Goal: Task Accomplishment & Management: Use online tool/utility

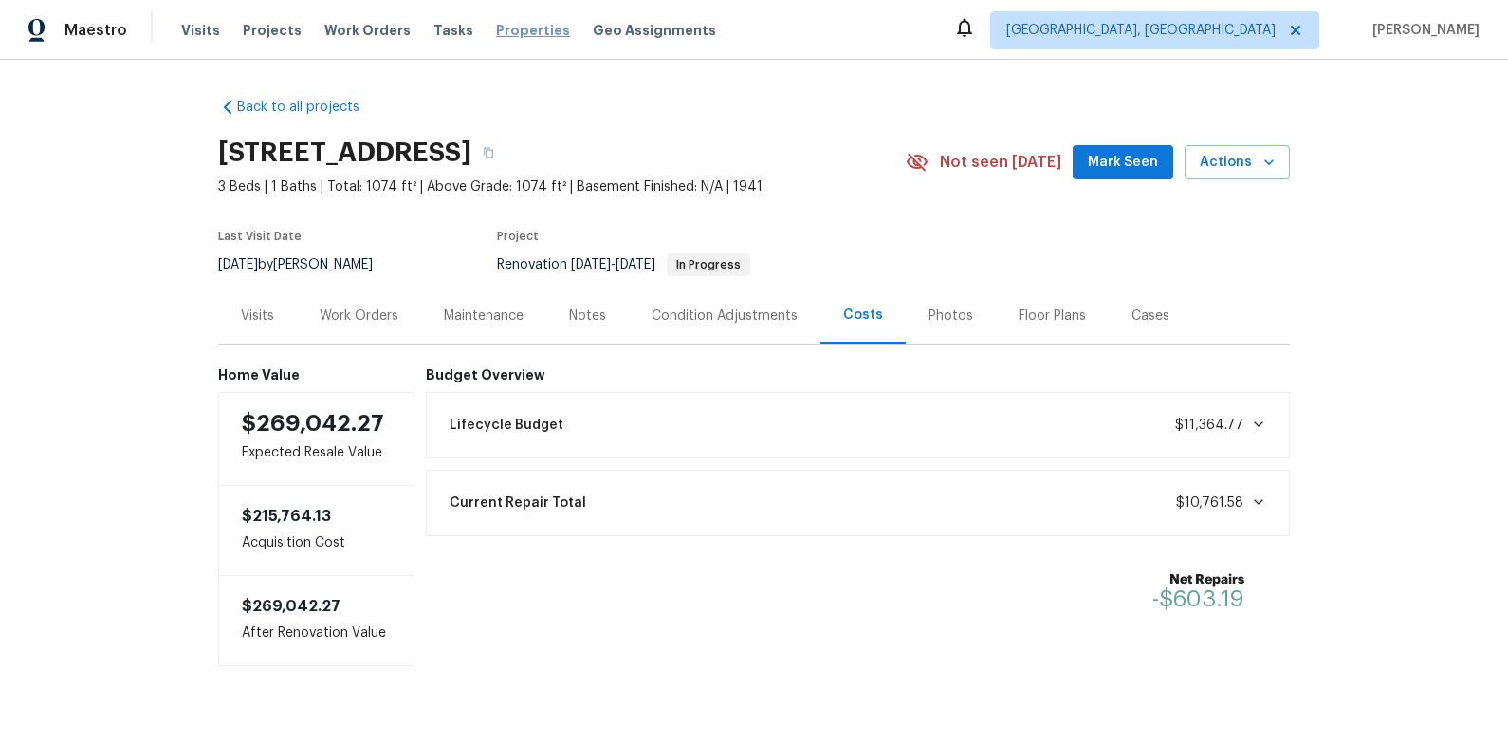
click at [501, 34] on span "Properties" at bounding box center [533, 30] width 74 height 19
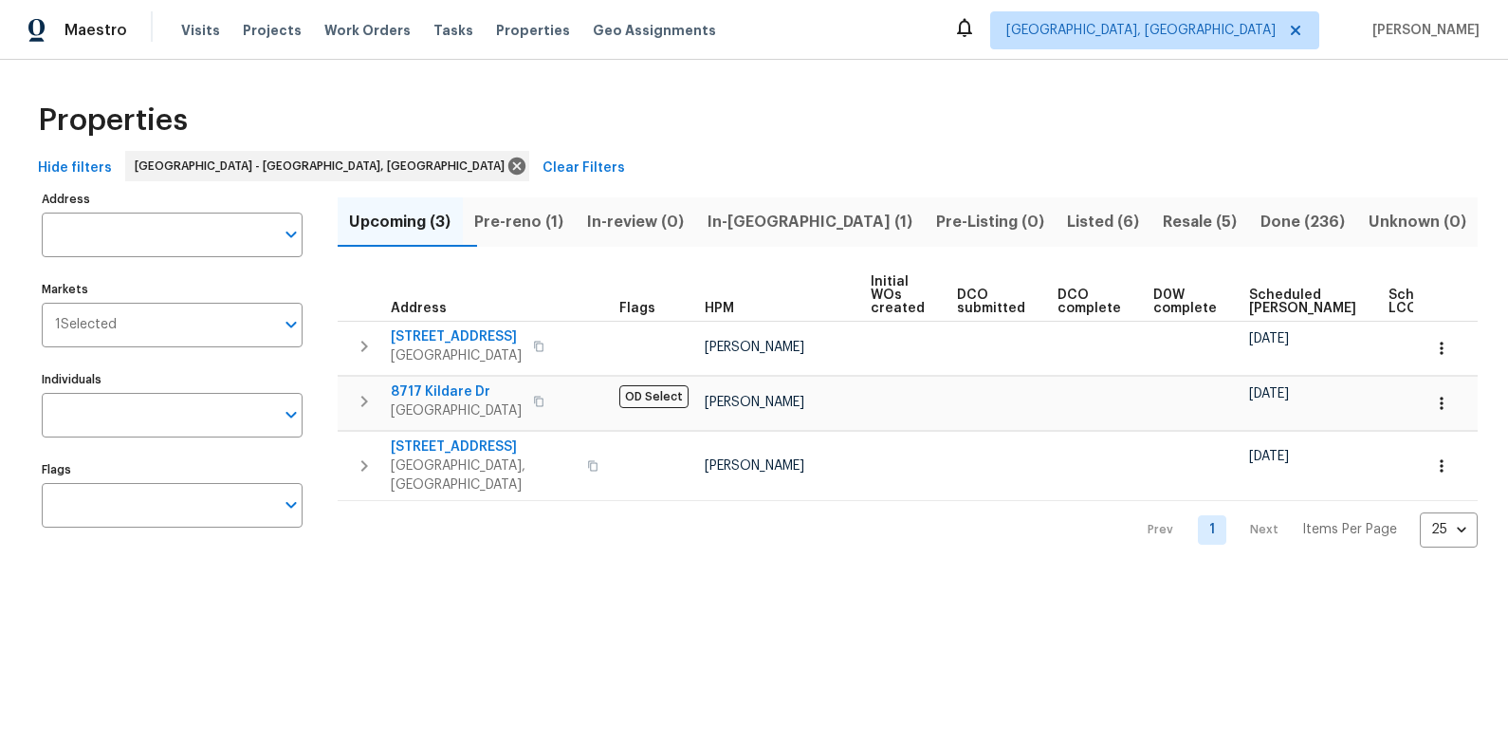
click at [793, 228] on span "In-[GEOGRAPHIC_DATA] (1)" at bounding box center [810, 222] width 206 height 27
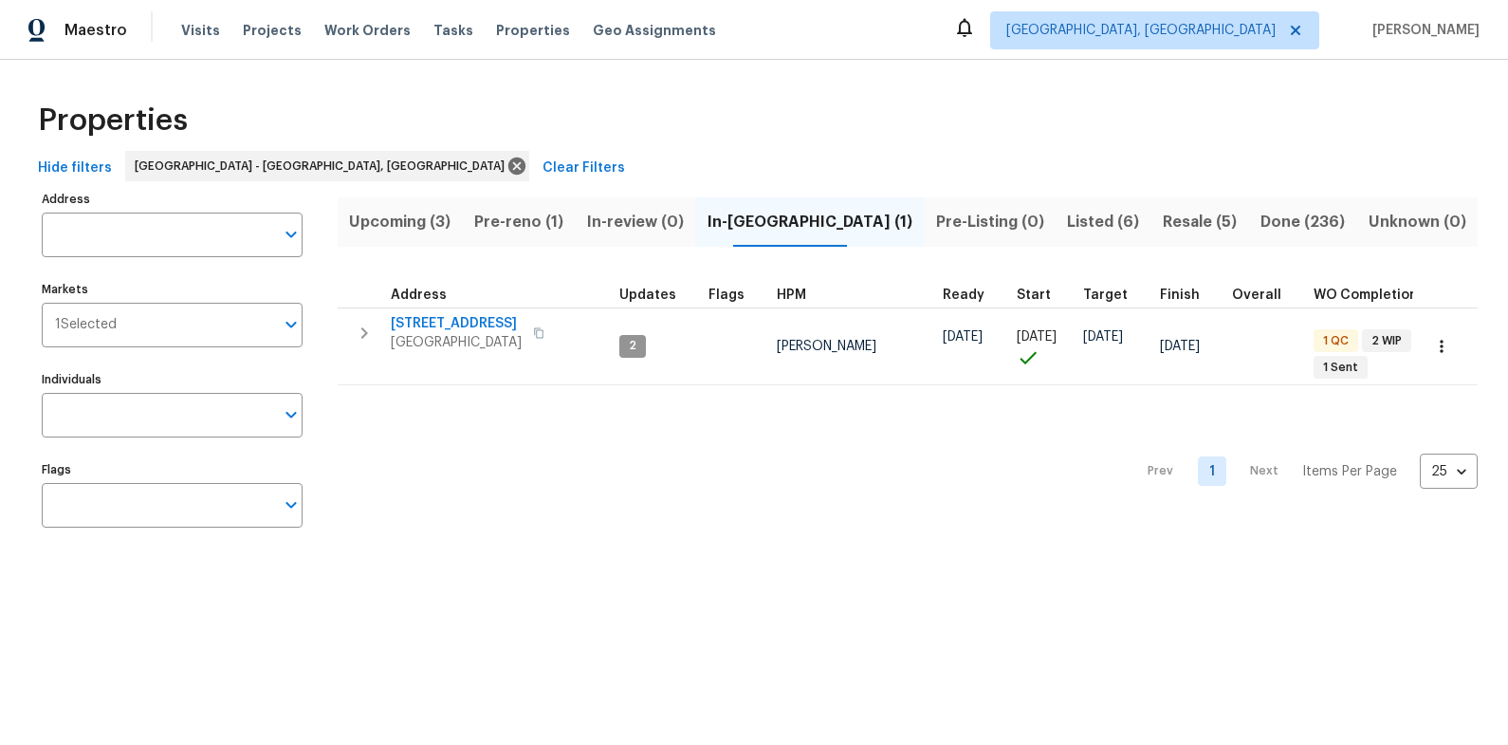
click at [527, 219] on span "Pre-reno (1)" at bounding box center [519, 222] width 90 height 27
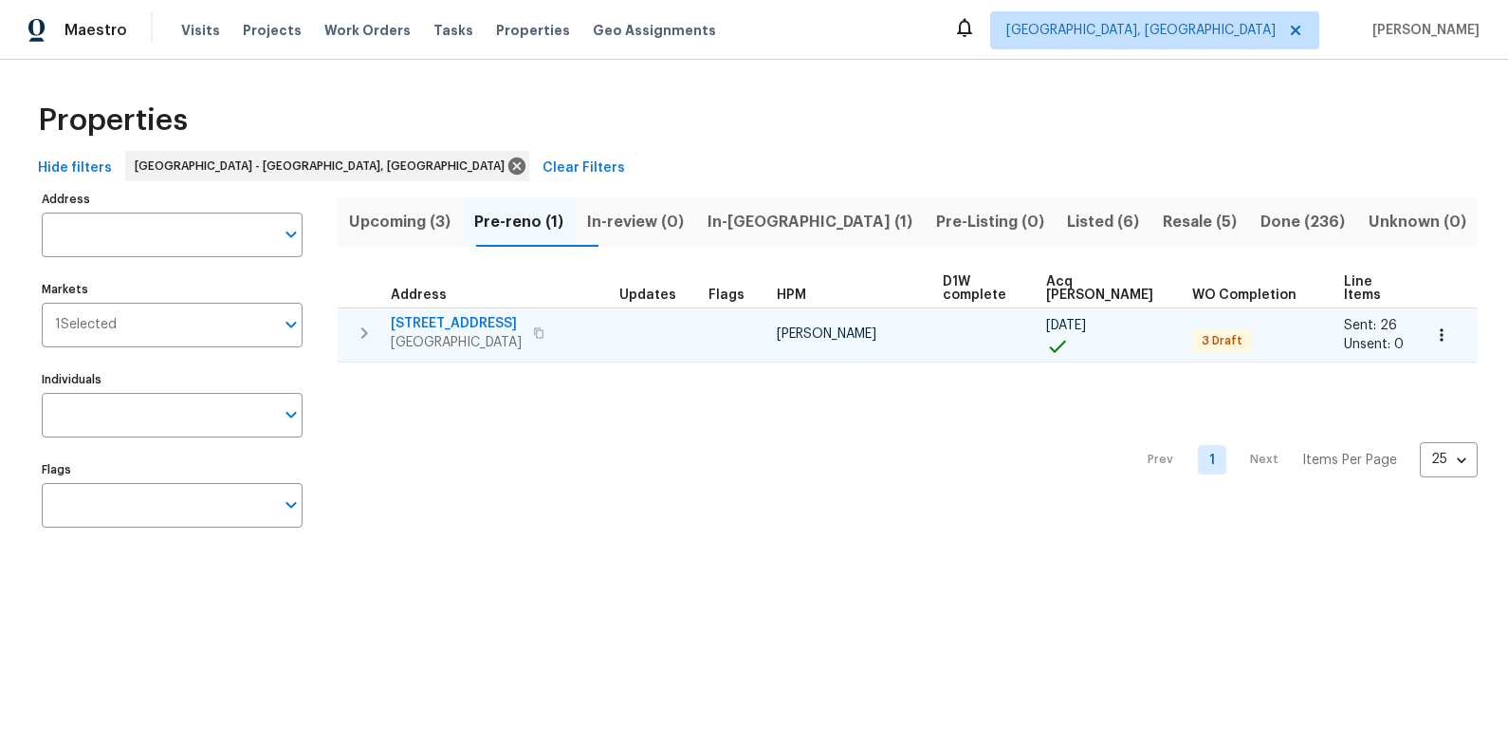
click at [485, 314] on span "7517 Barnbrook Ln" at bounding box center [456, 323] width 131 height 19
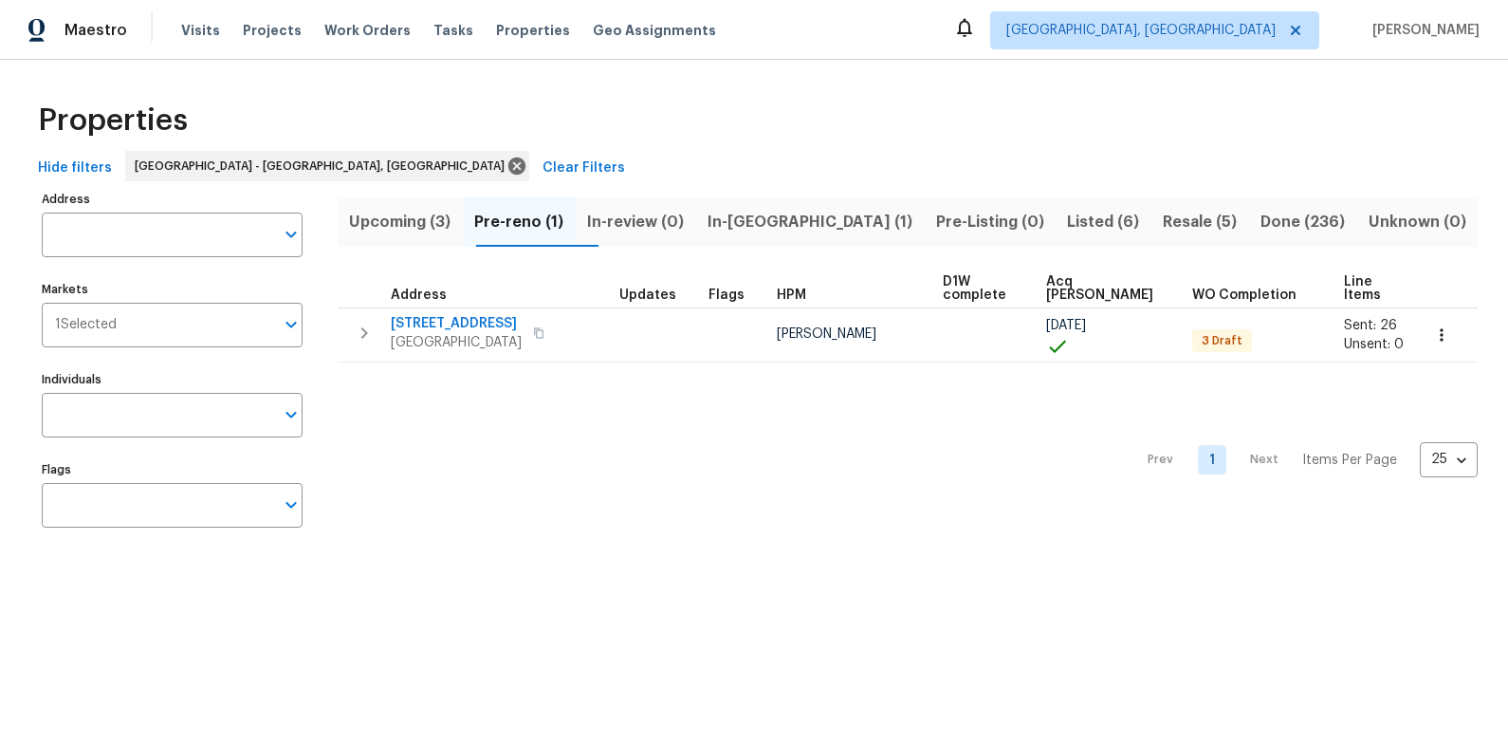
click at [1163, 212] on span "Resale (5)" at bounding box center [1200, 222] width 75 height 27
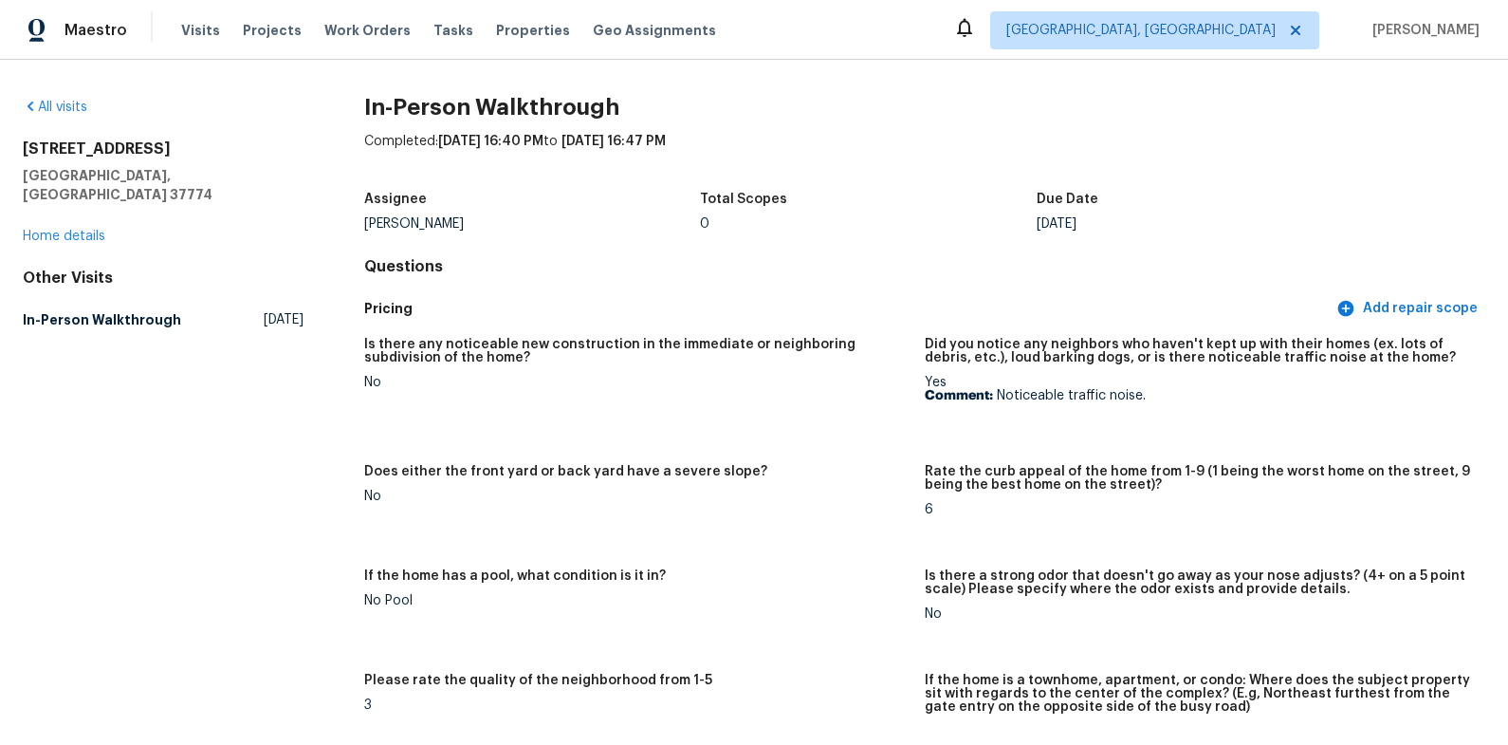
scroll to position [2111, 0]
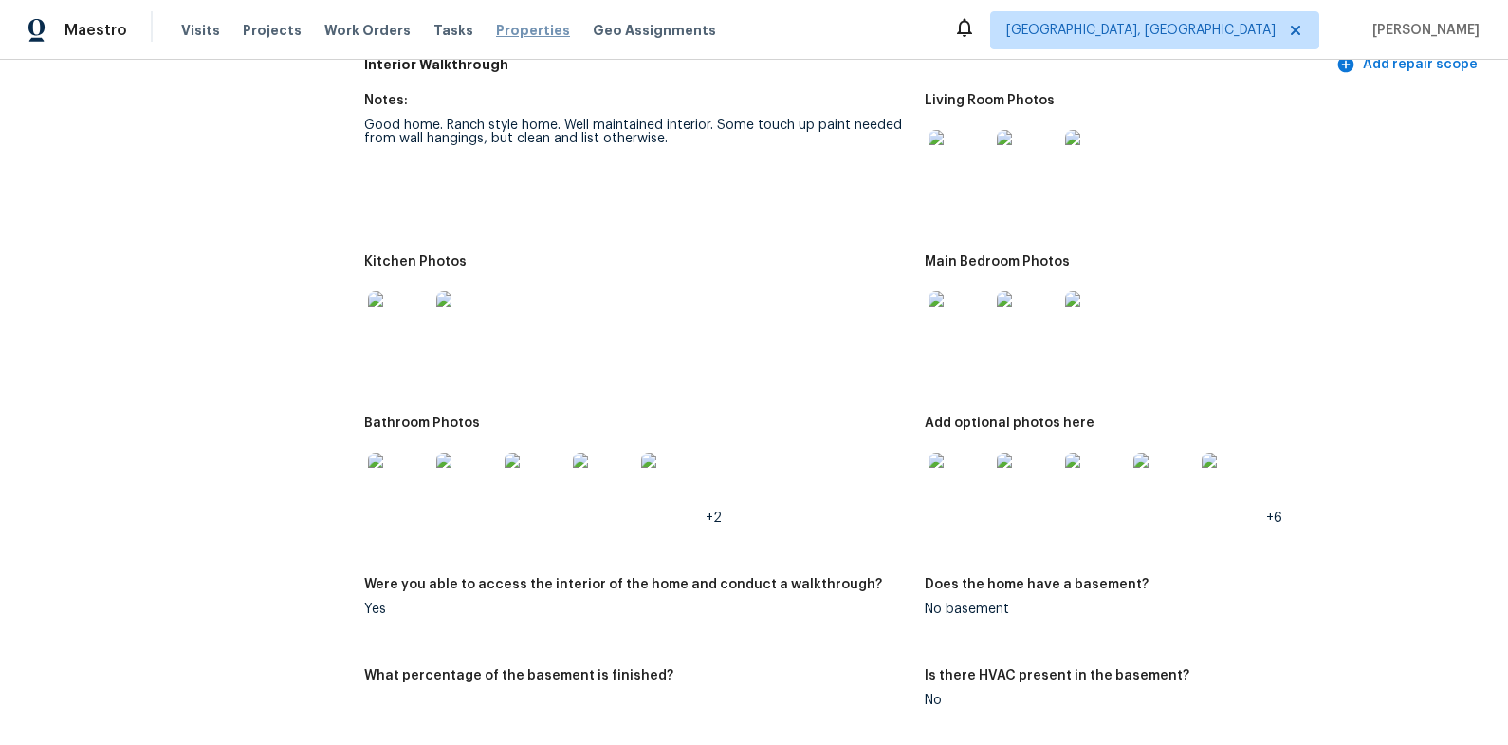
click at [507, 35] on span "Properties" at bounding box center [533, 30] width 74 height 19
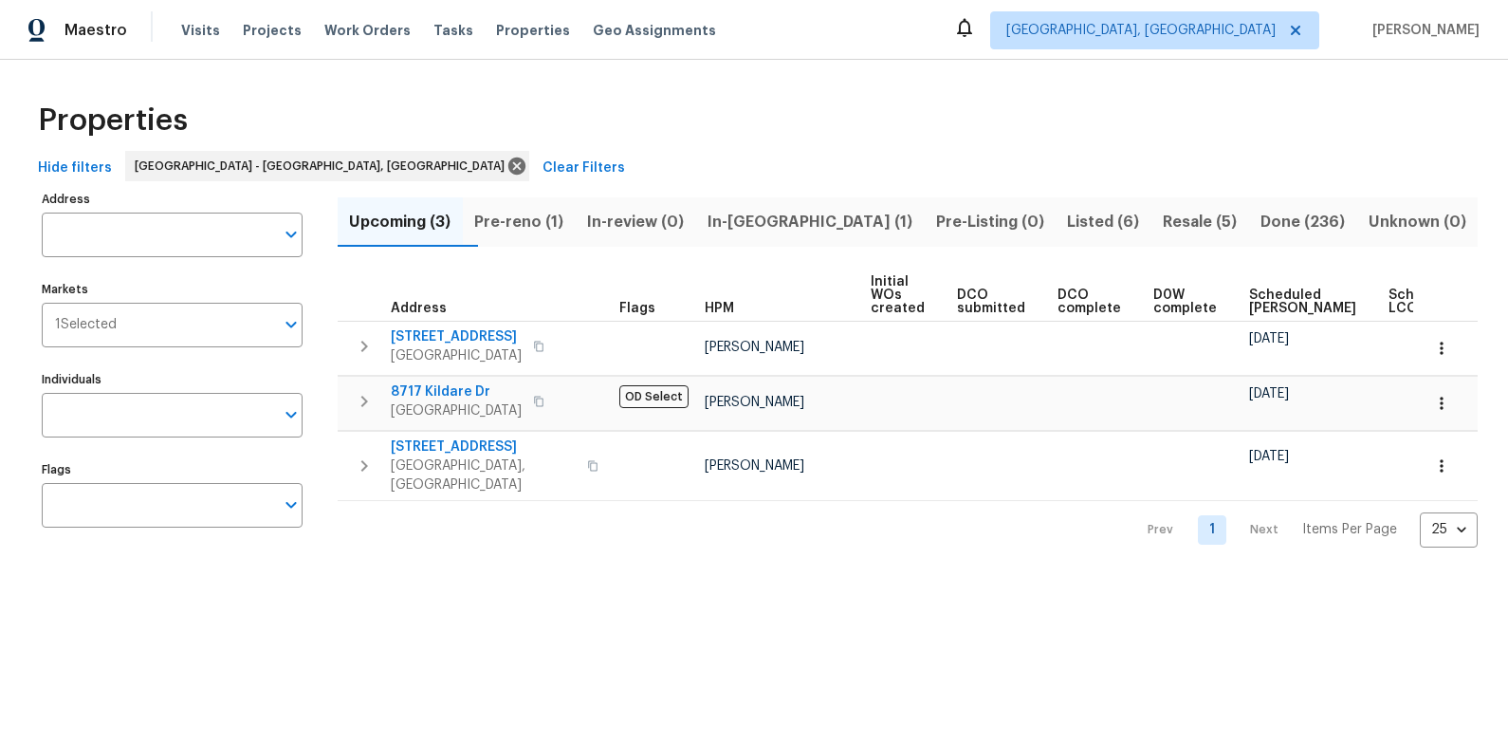
click at [1163, 225] on span "Resale (5)" at bounding box center [1200, 222] width 75 height 27
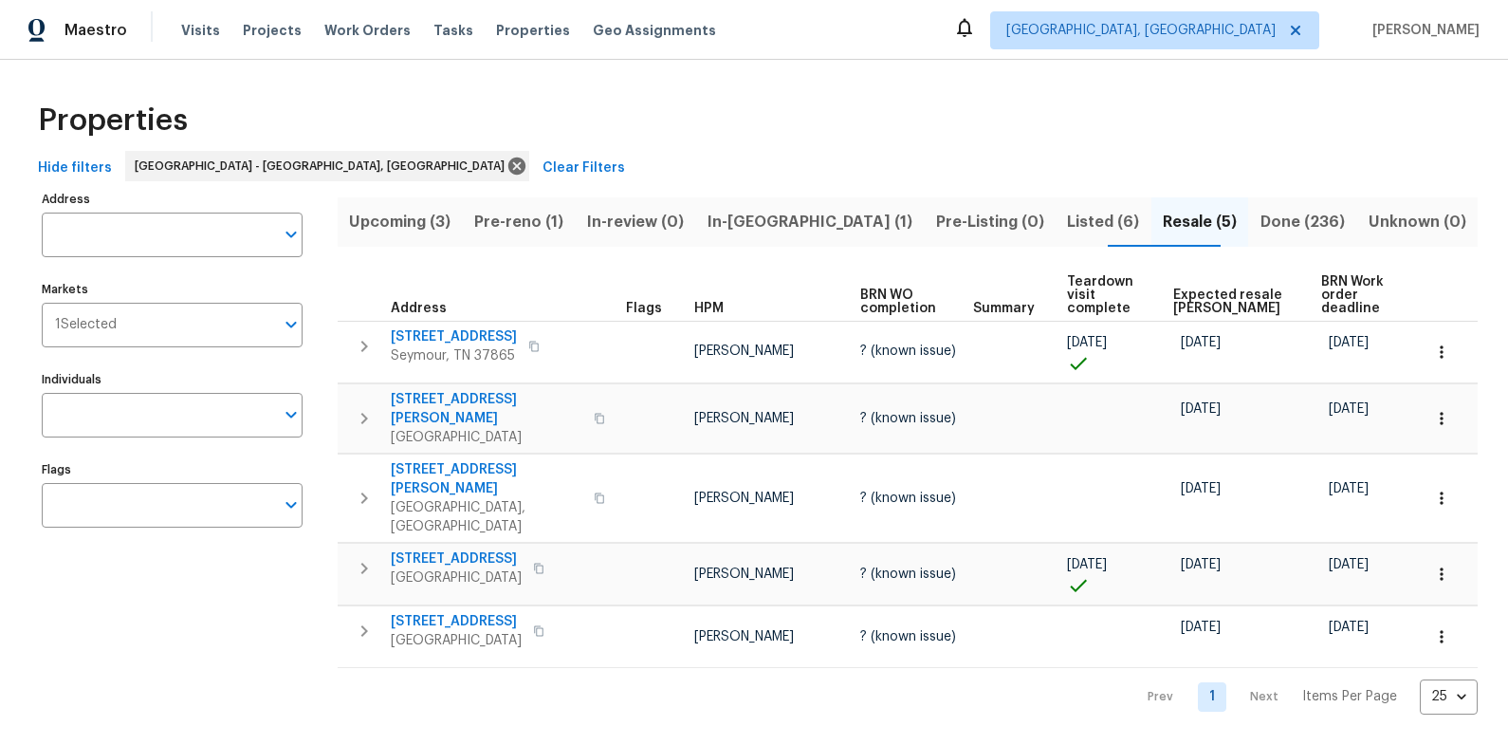
click at [441, 219] on span "Upcoming (3)" at bounding box center [400, 222] width 102 height 27
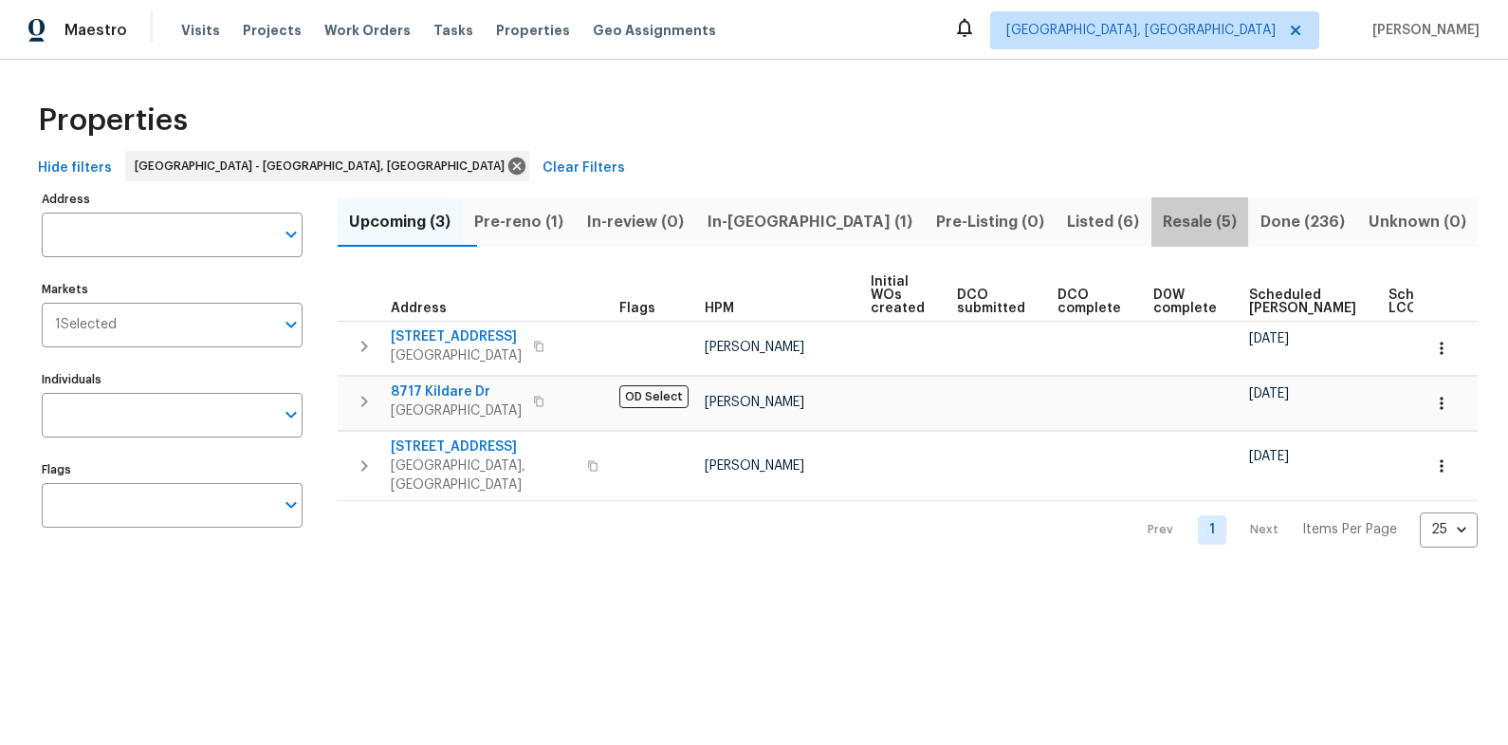
click at [1163, 219] on span "Resale (5)" at bounding box center [1200, 222] width 75 height 27
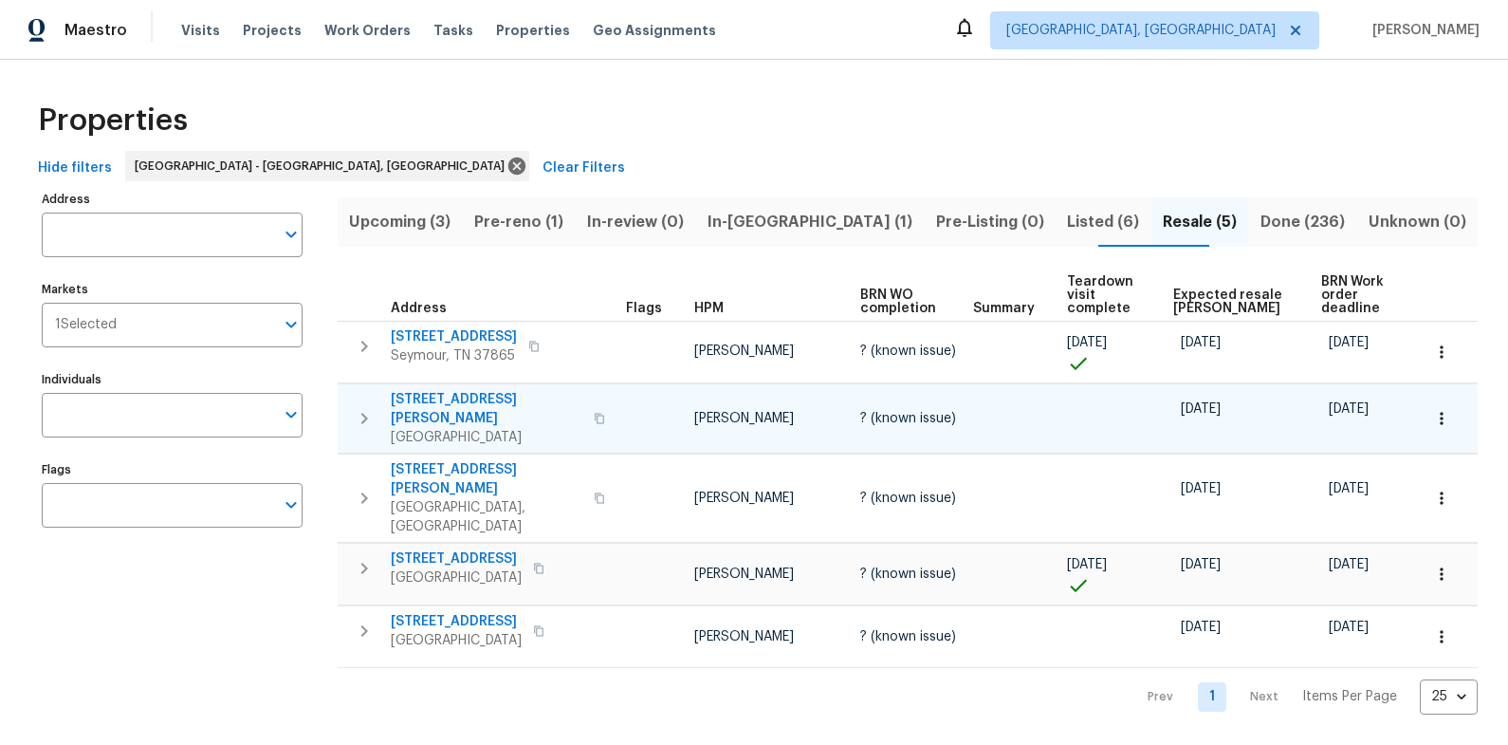
click at [595, 413] on icon "button" at bounding box center [599, 418] width 9 height 10
click at [402, 222] on span "Upcoming (3)" at bounding box center [400, 222] width 102 height 27
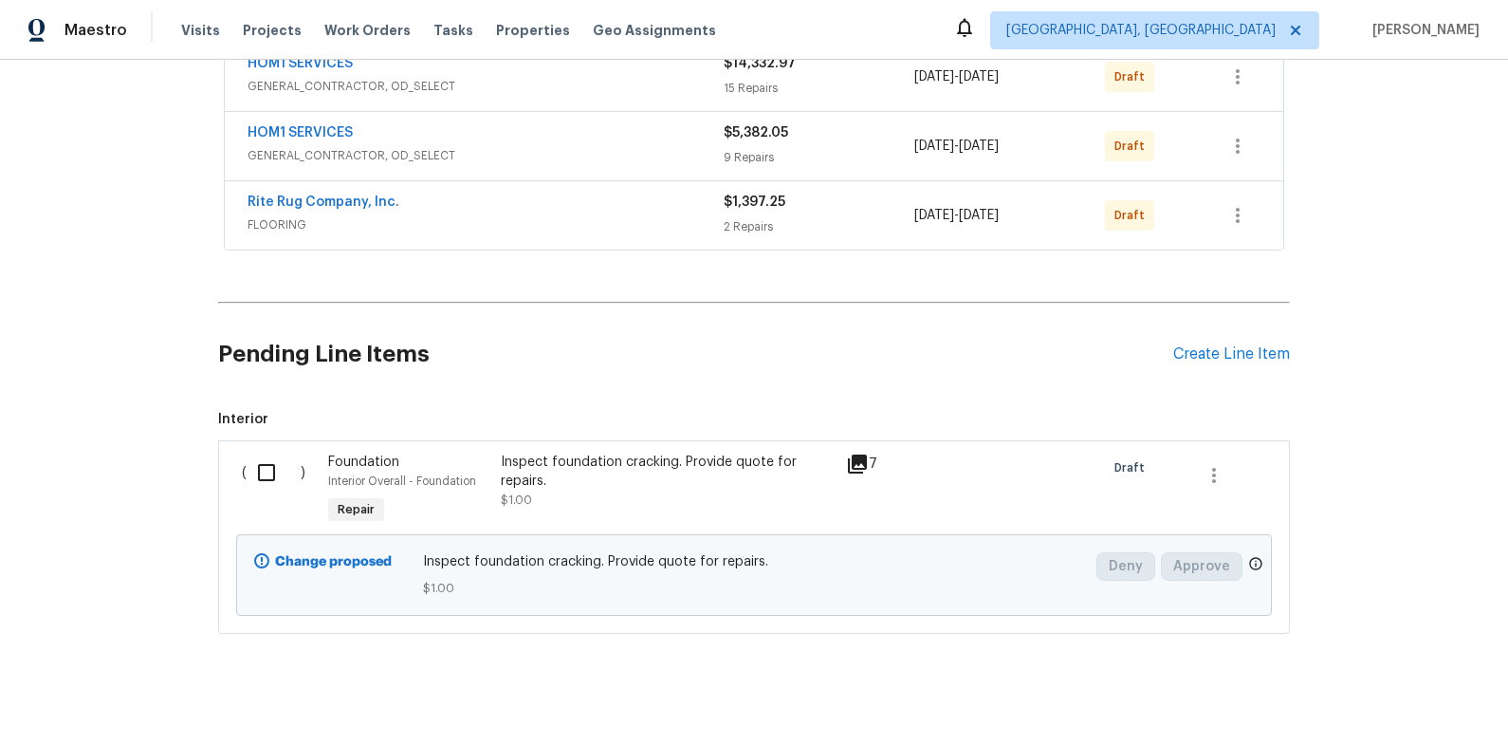
scroll to position [414, 0]
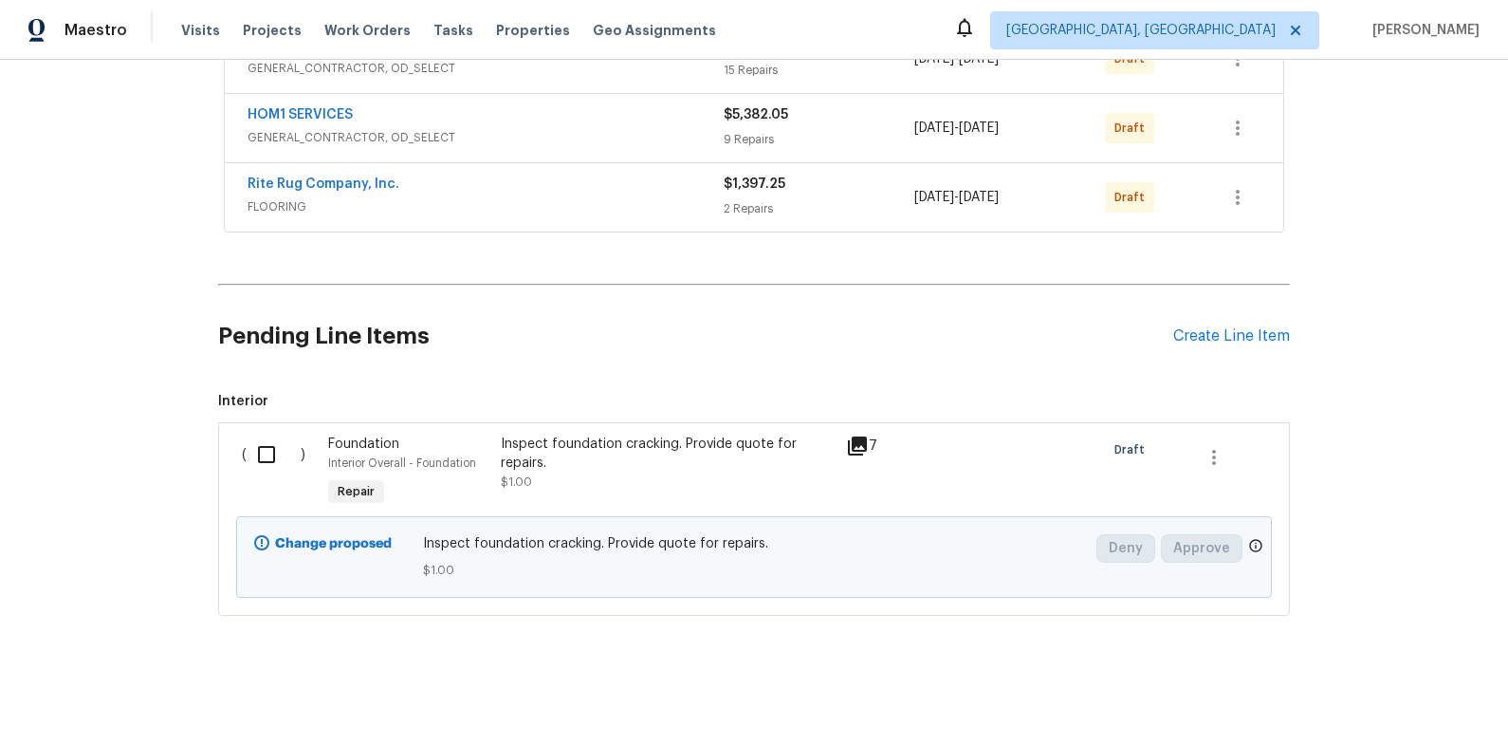
click at [271, 434] on input "checkbox" at bounding box center [274, 454] width 54 height 40
checkbox input "true"
click at [1401, 687] on span "Create Work Order" at bounding box center [1400, 698] width 126 height 24
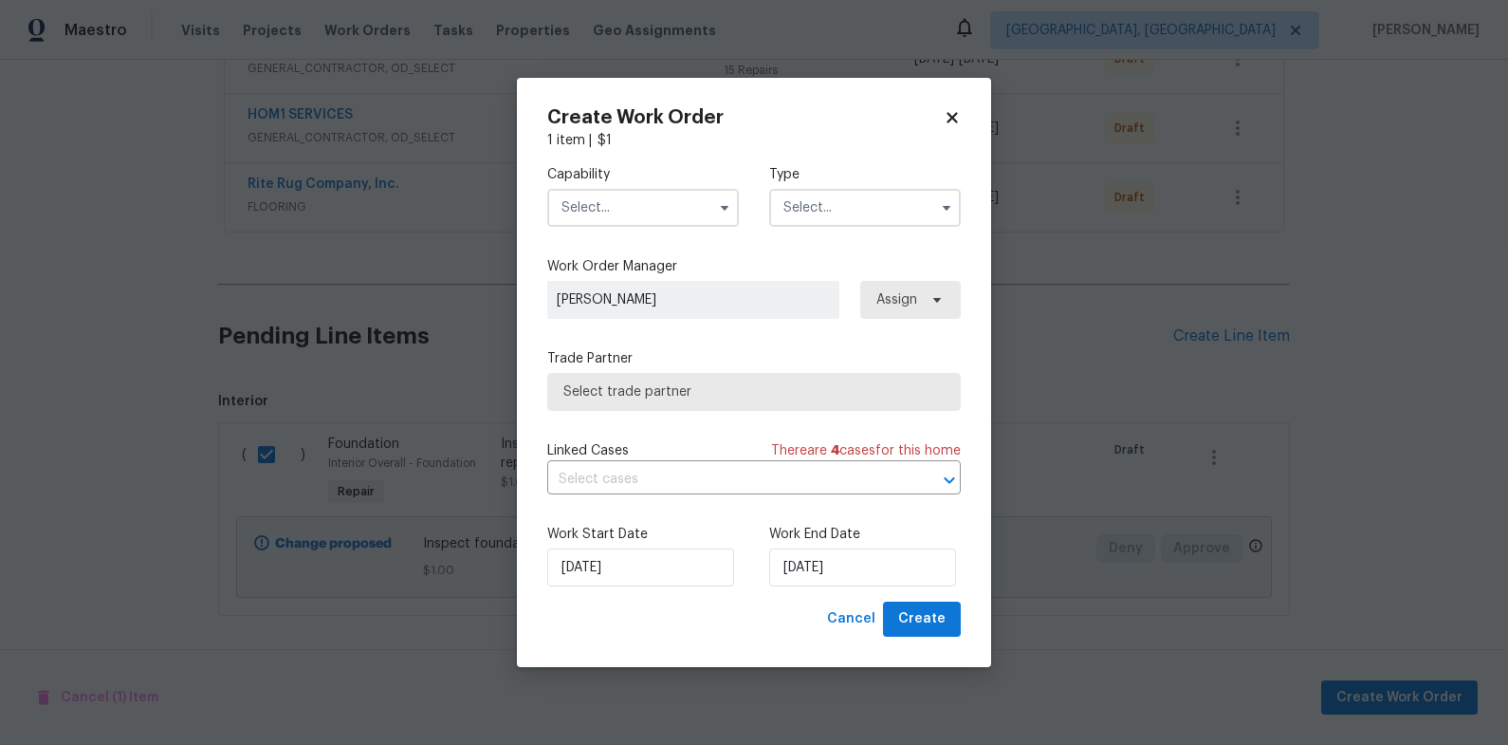
click at [617, 220] on input "text" at bounding box center [643, 208] width 192 height 38
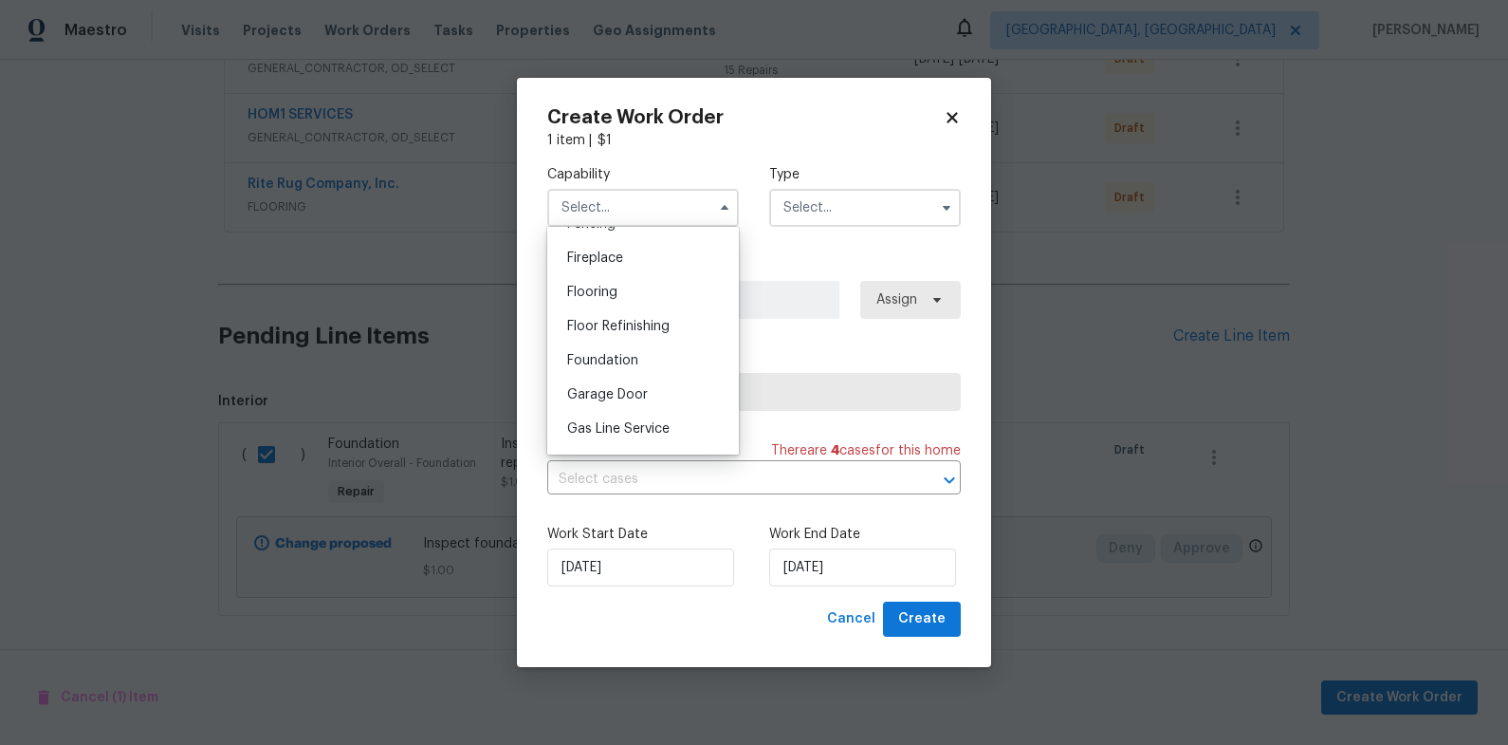
scroll to position [712, 0]
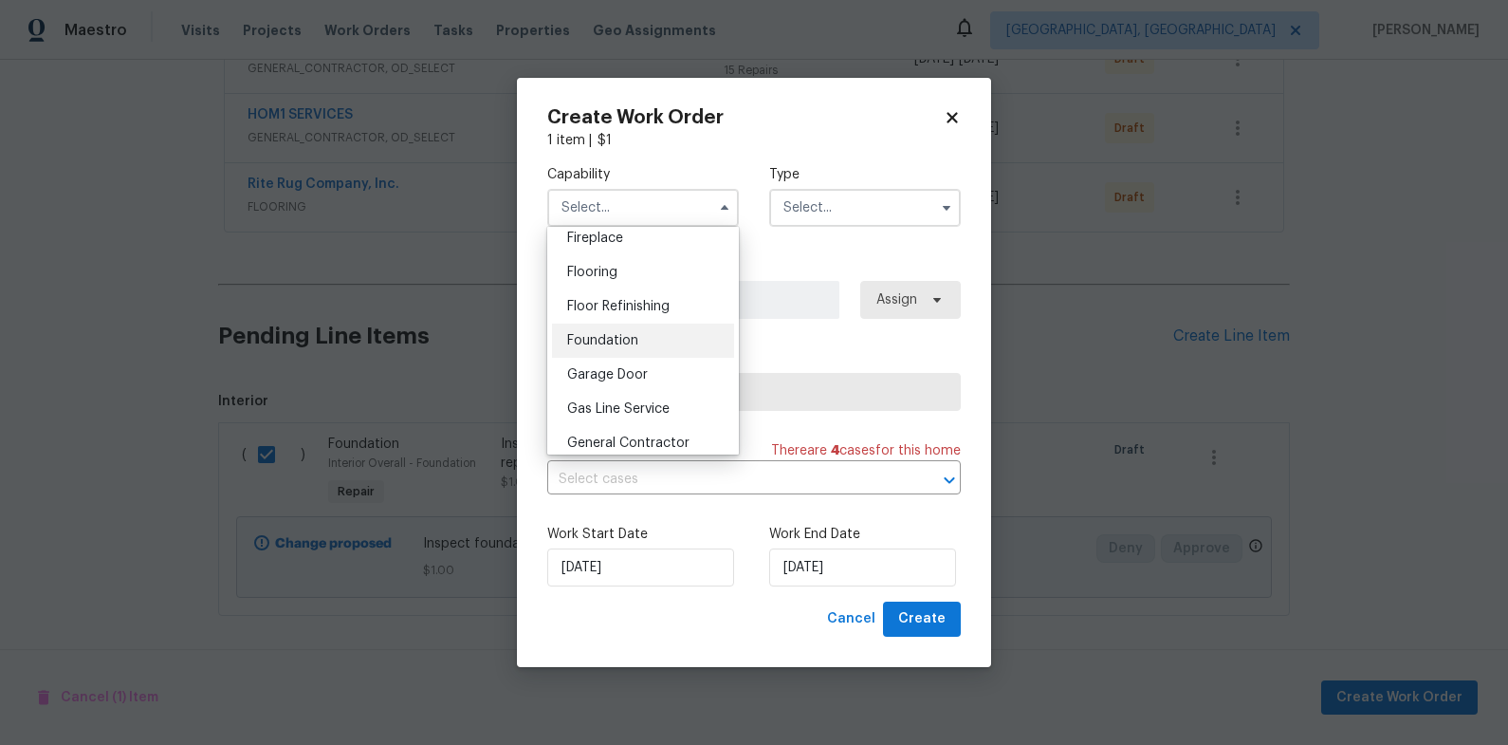
click at [633, 347] on span "Foundation" at bounding box center [602, 340] width 71 height 13
type input "Foundation"
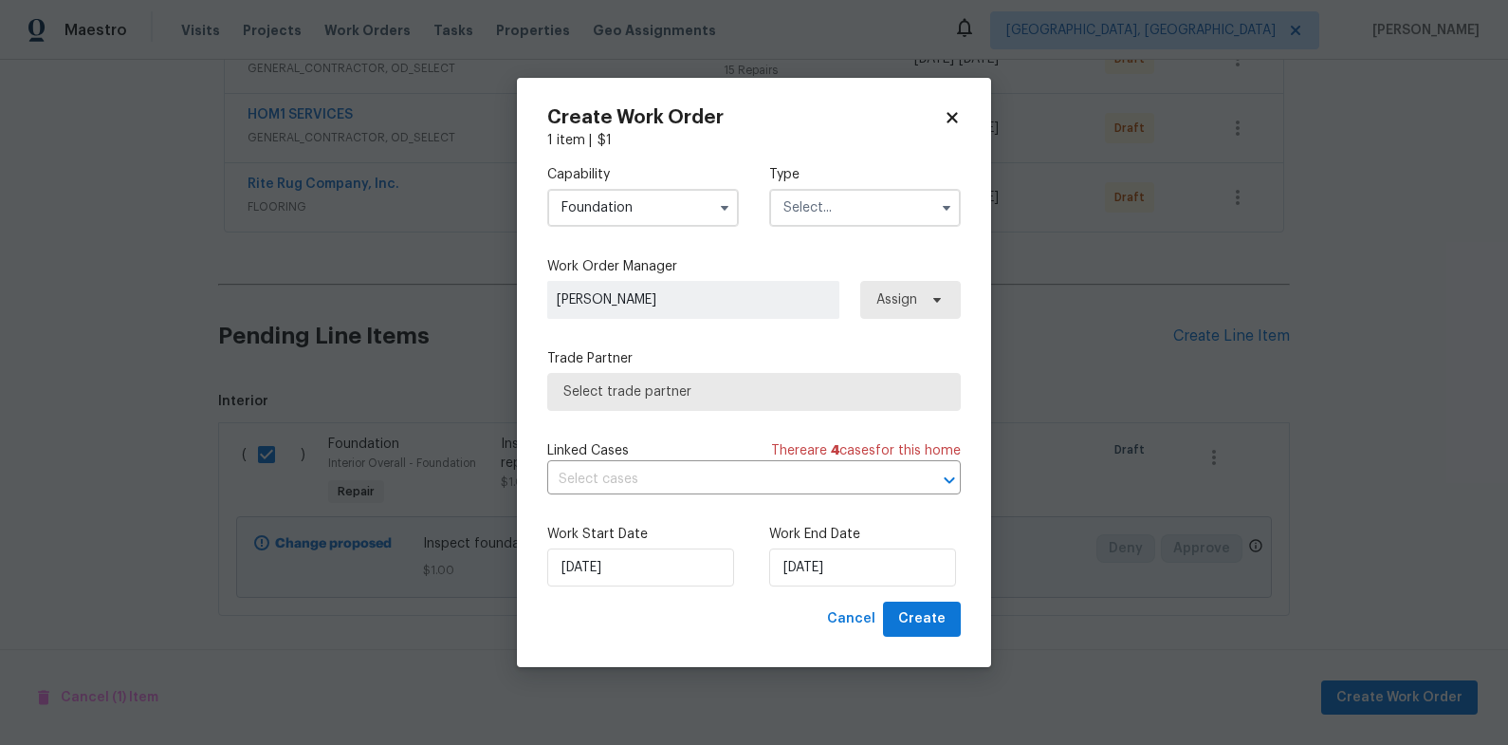
click at [868, 197] on input "text" at bounding box center [865, 208] width 192 height 38
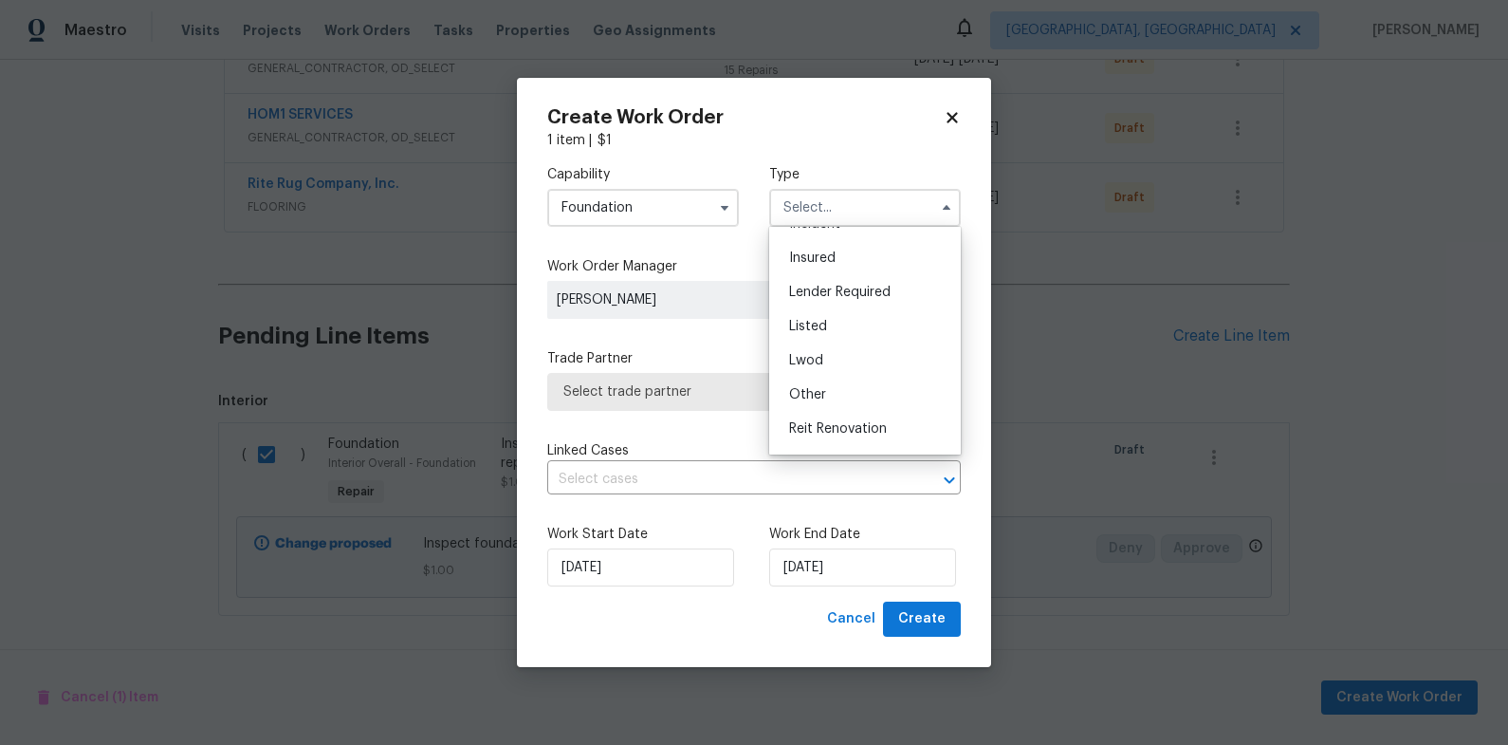
scroll to position [226, 0]
click at [875, 327] on div "Renovation" at bounding box center [865, 330] width 182 height 34
type input "Renovation"
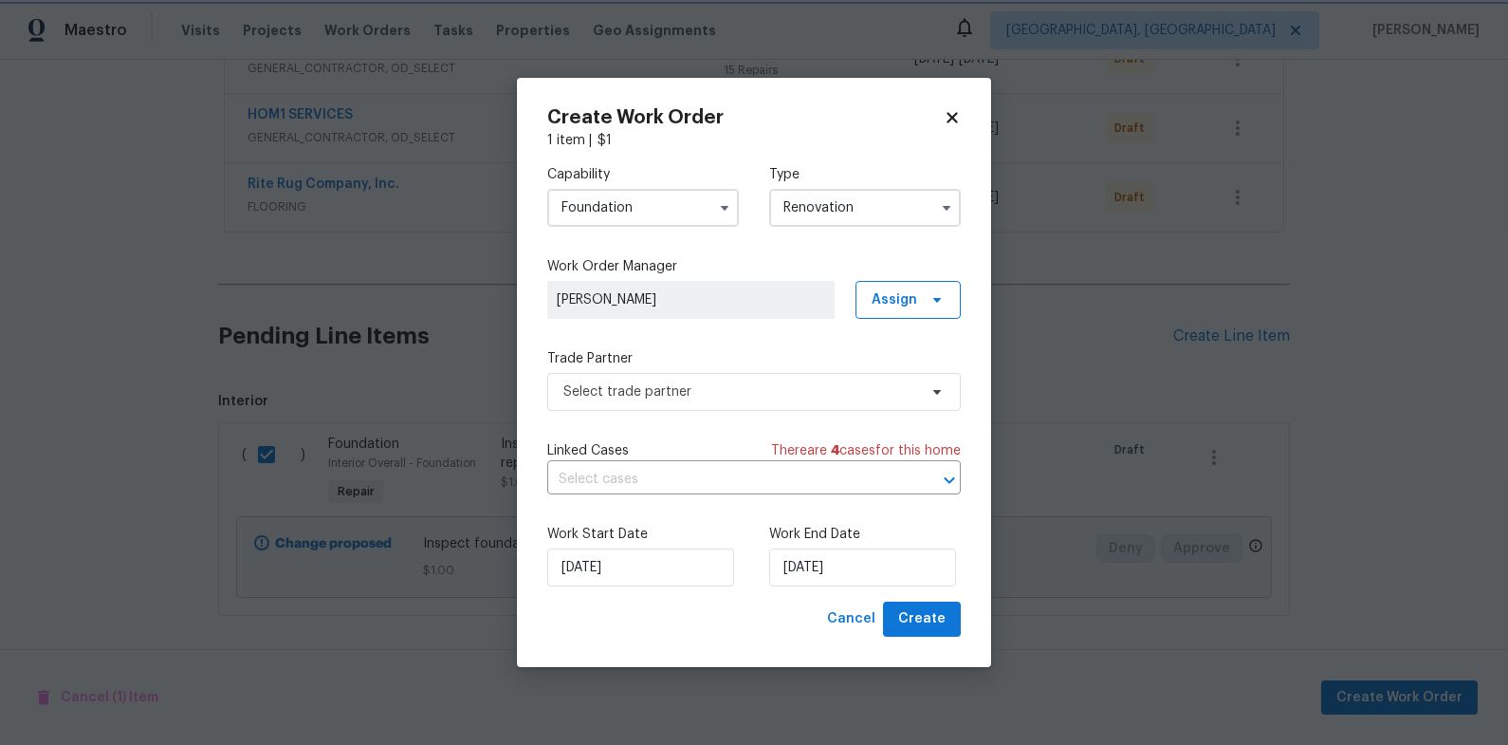
scroll to position [0, 0]
click at [684, 398] on span "Select trade partner" at bounding box center [741, 391] width 354 height 19
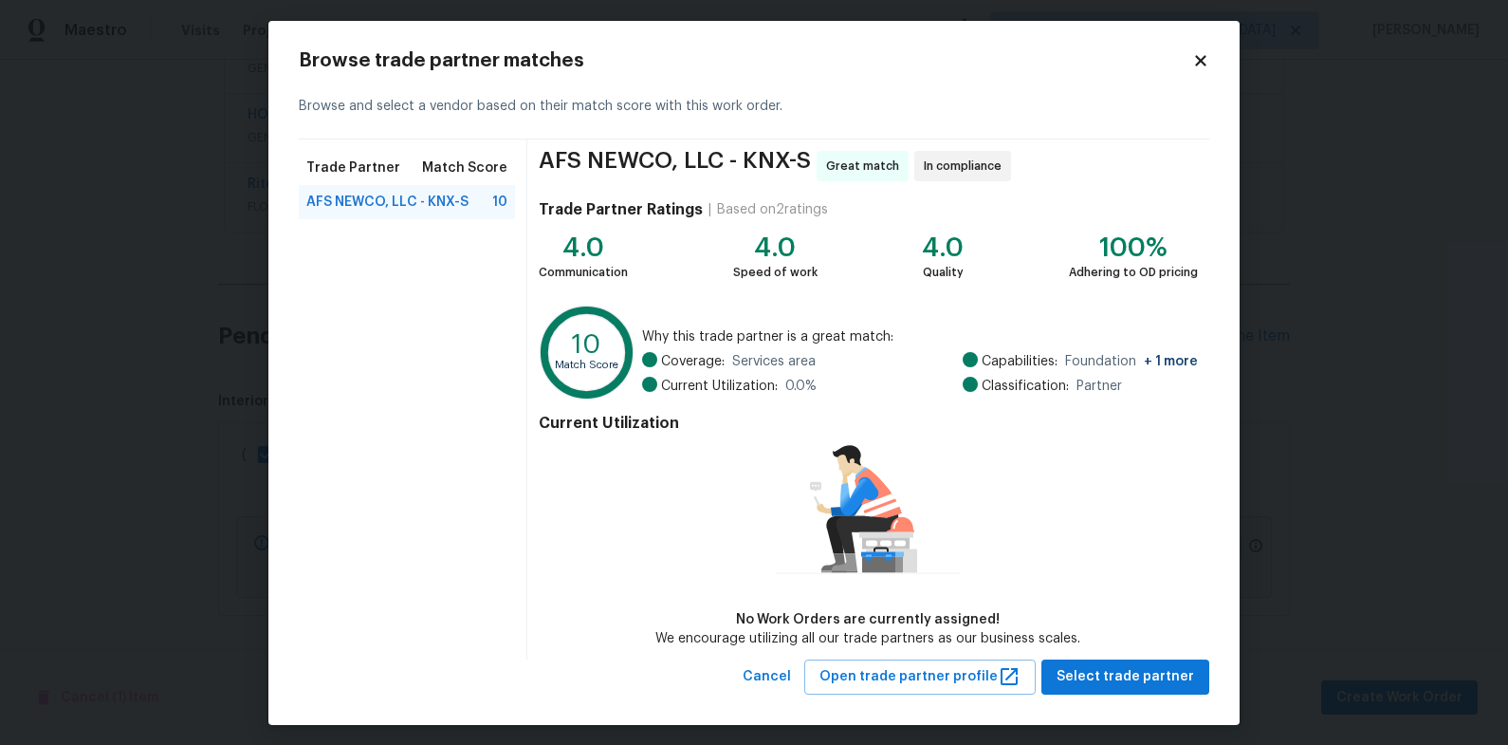
scroll to position [16, 0]
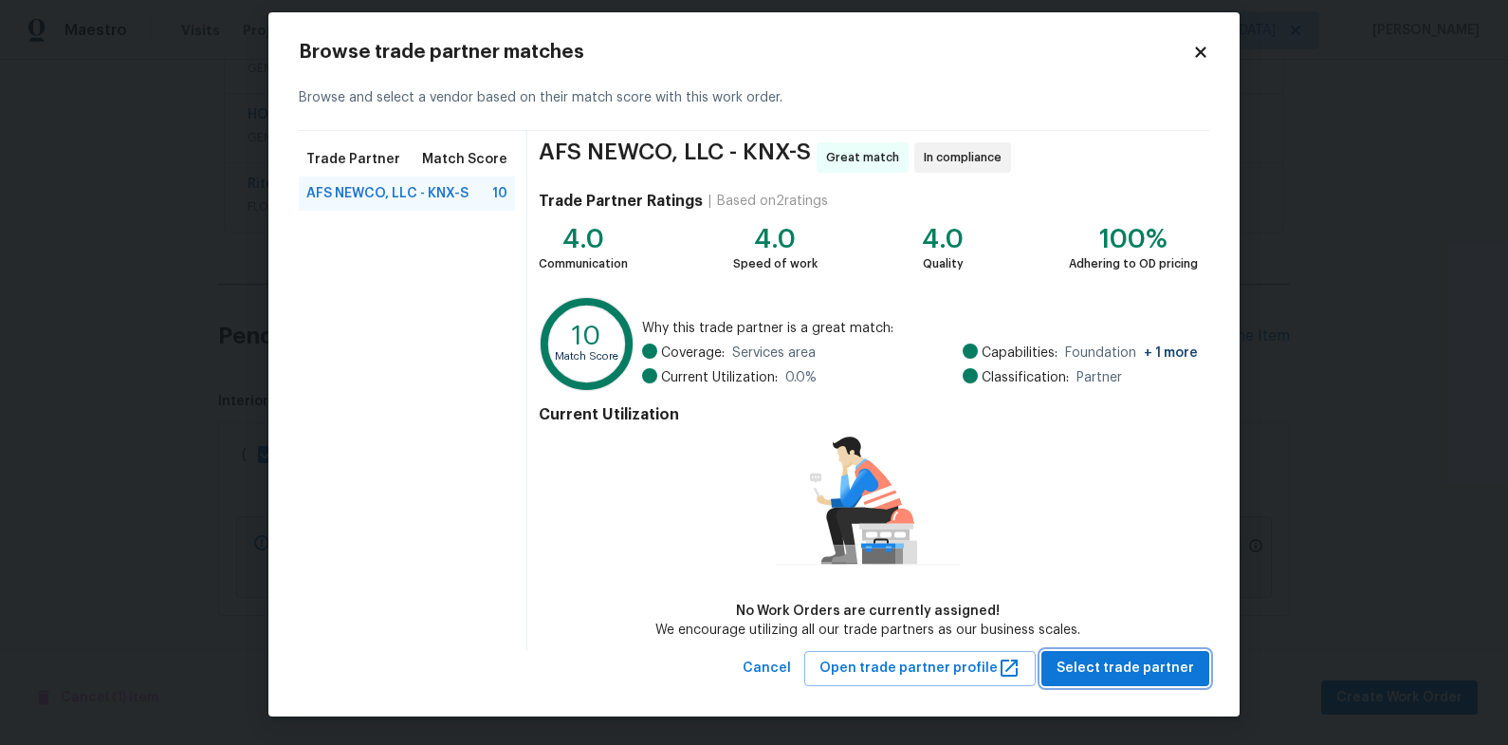
click at [1156, 663] on span "Select trade partner" at bounding box center [1126, 668] width 138 height 24
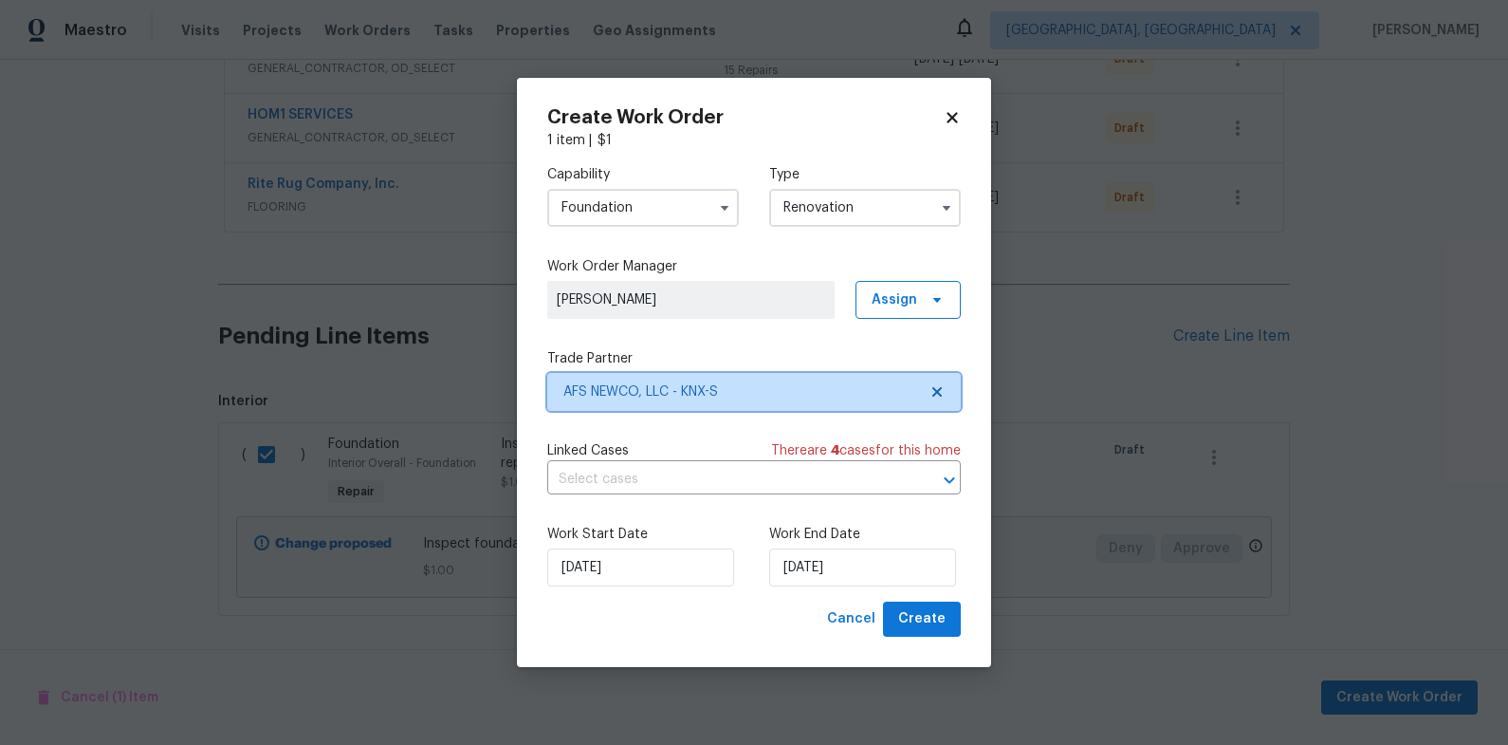
scroll to position [0, 0]
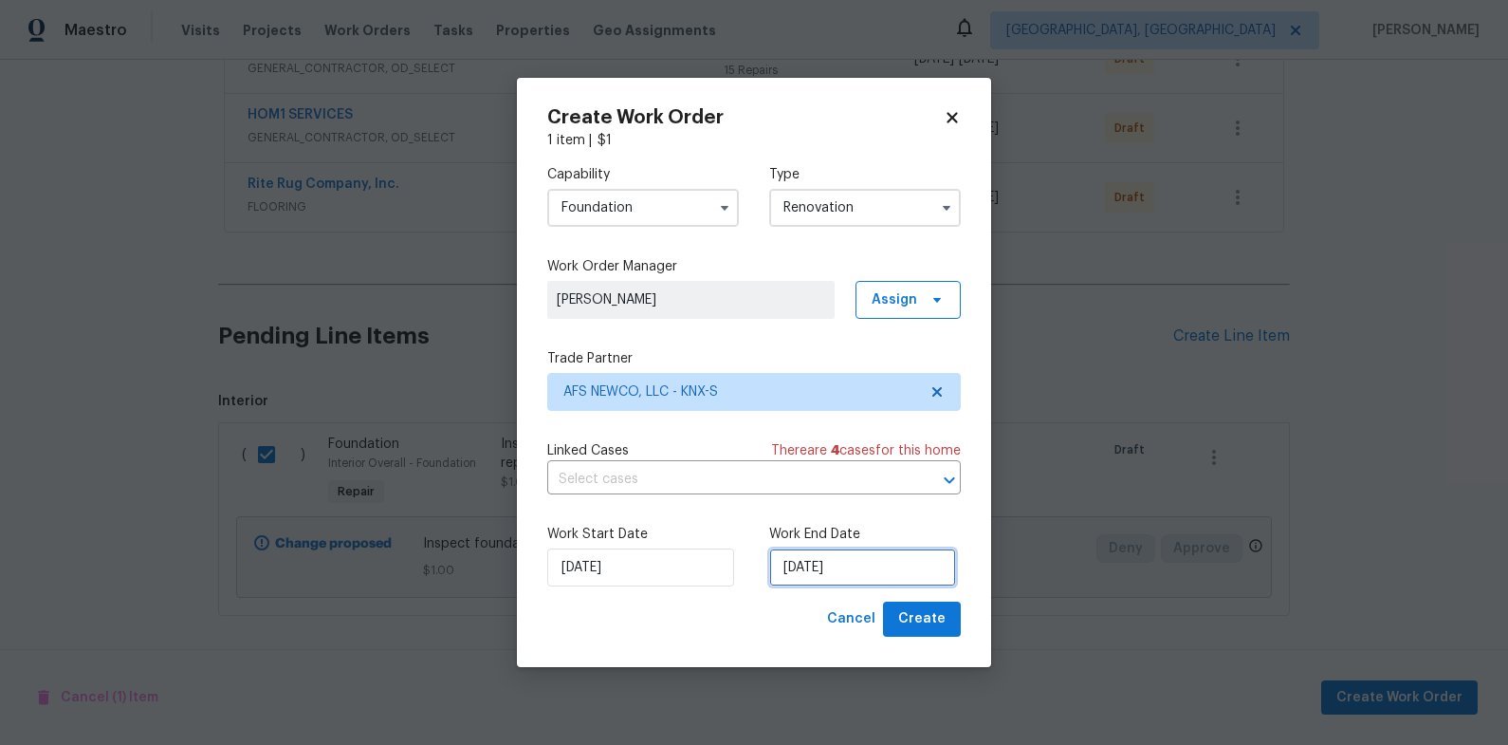
click at [821, 564] on input "9/25/2025" at bounding box center [862, 567] width 187 height 38
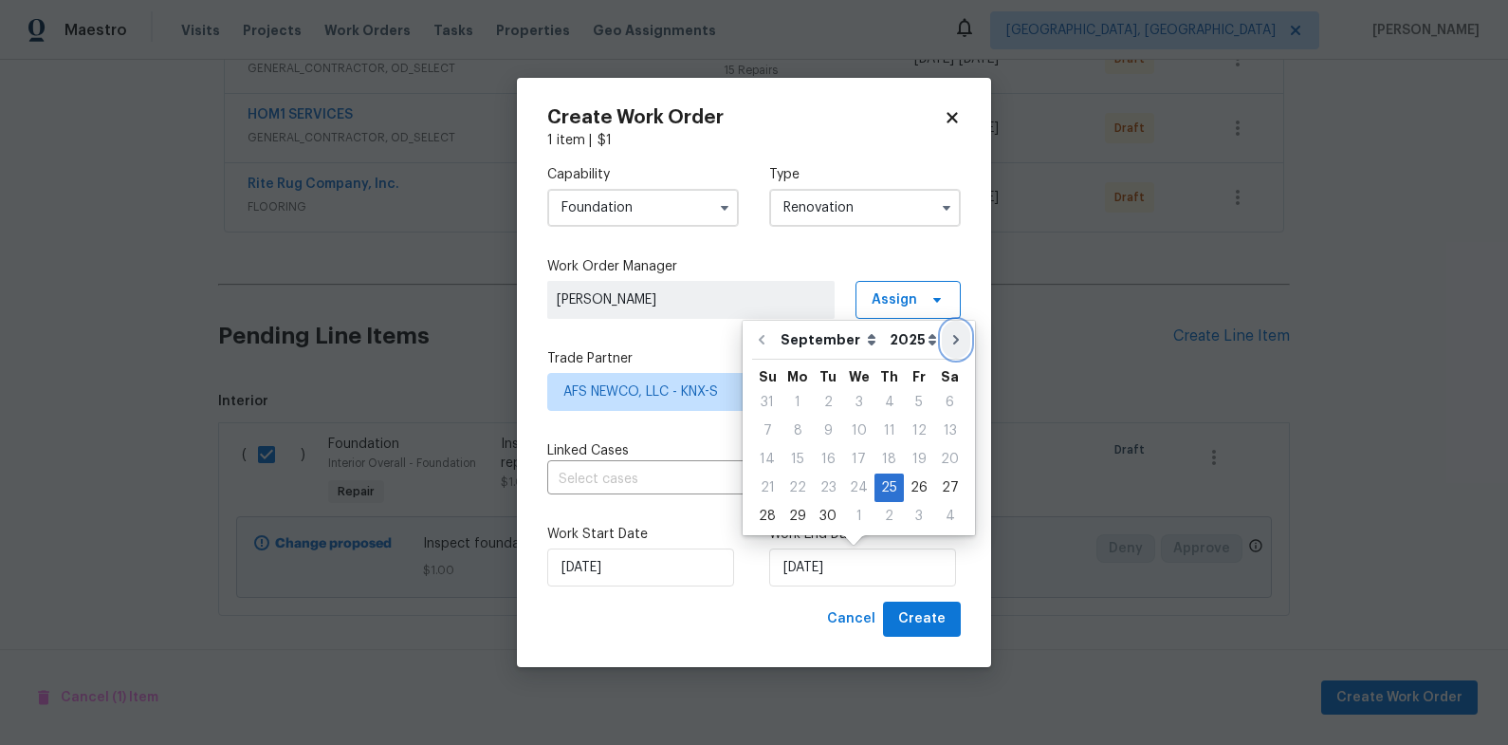
click at [949, 345] on icon "Go to next month" at bounding box center [956, 339] width 15 height 15
type input "10/25/2025"
select select "9"
click at [883, 433] on div "9" at bounding box center [889, 430] width 30 height 27
type input "10/9/2025"
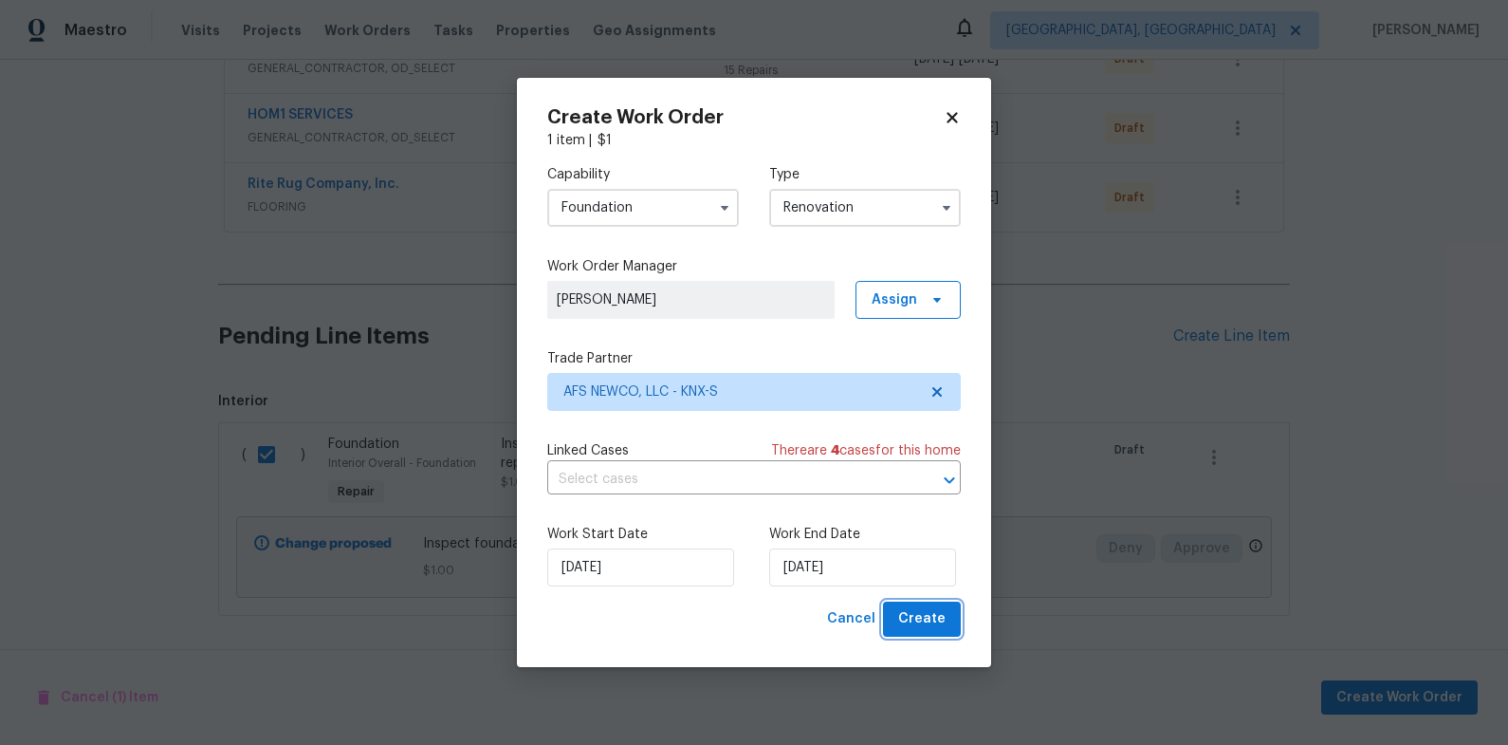
click at [950, 617] on button "Create" at bounding box center [922, 618] width 78 height 35
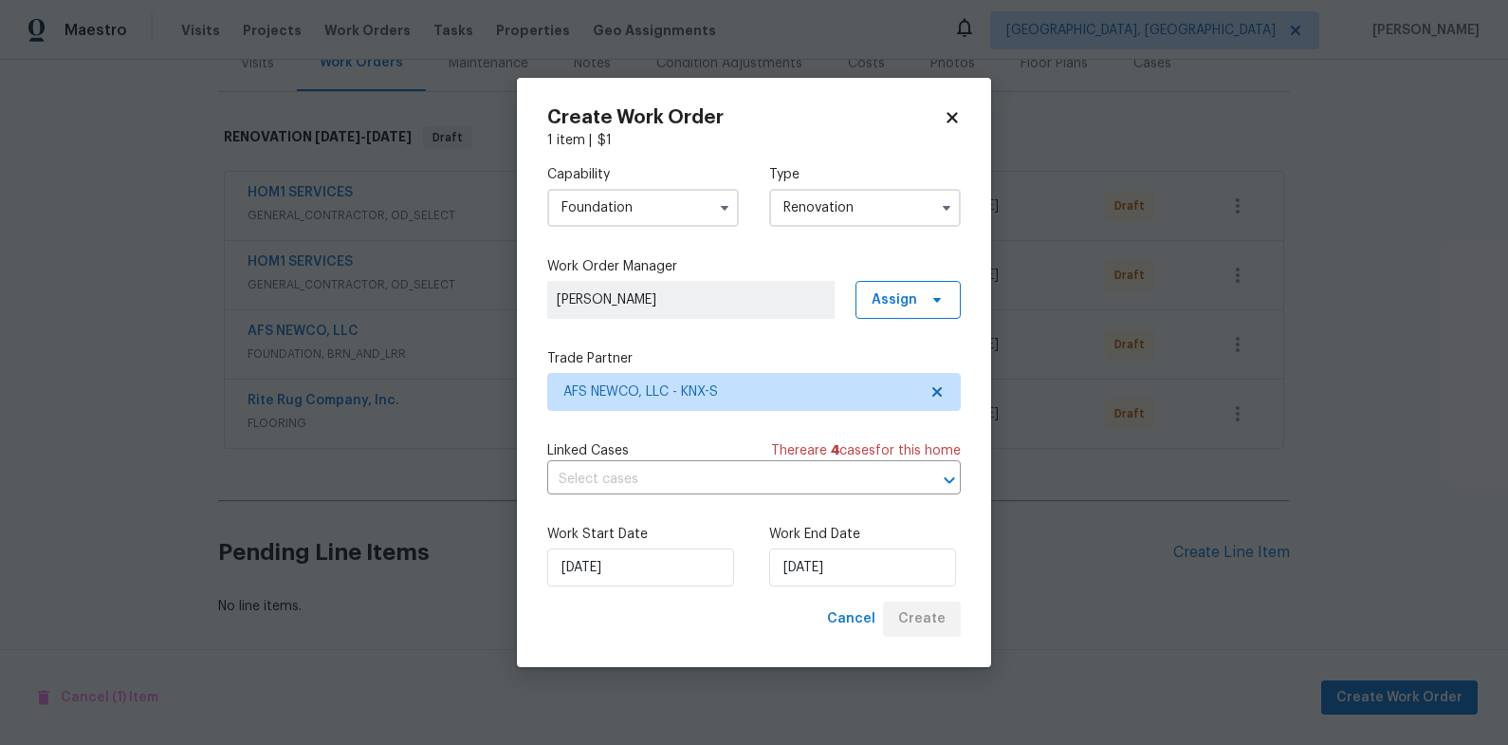
scroll to position [267, 0]
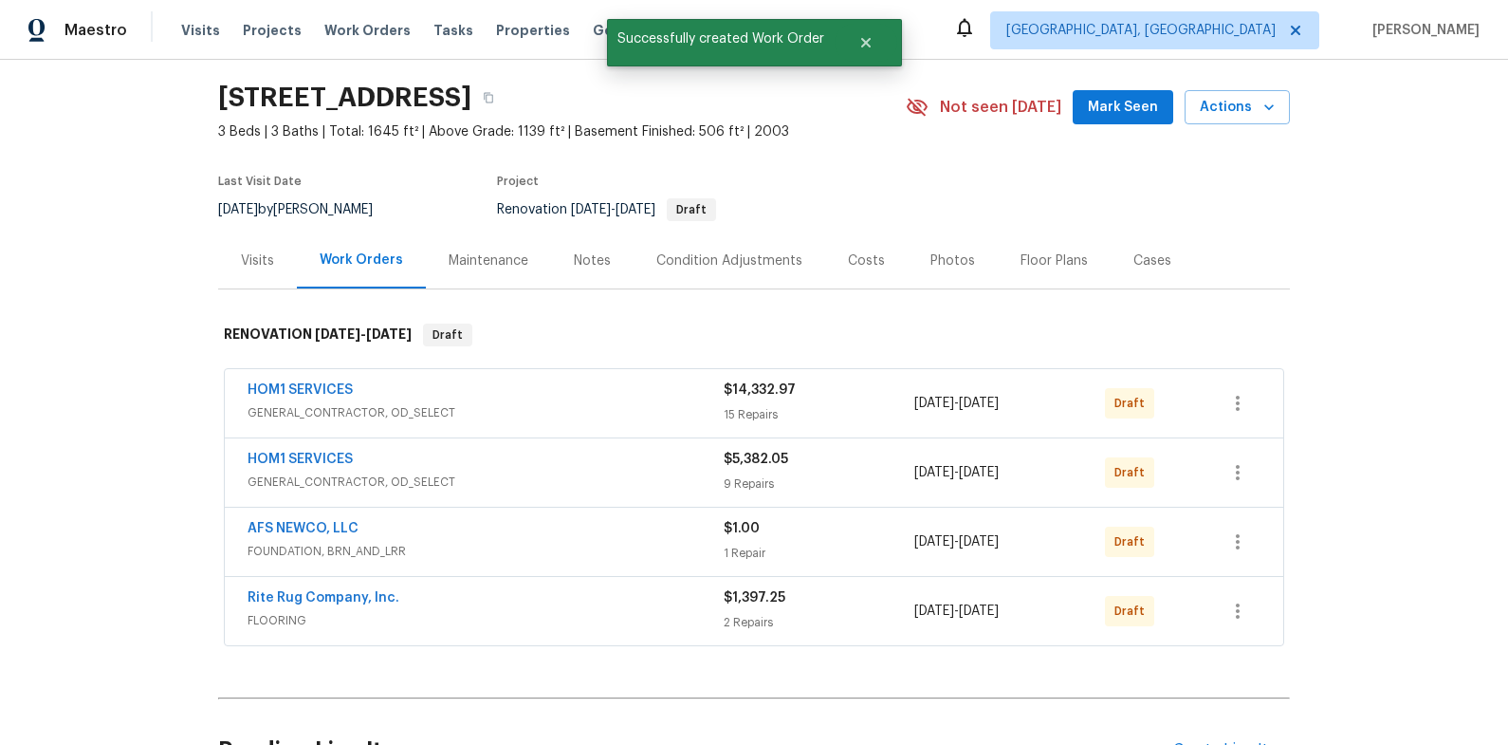
click at [860, 269] on div "Costs" at bounding box center [866, 260] width 37 height 19
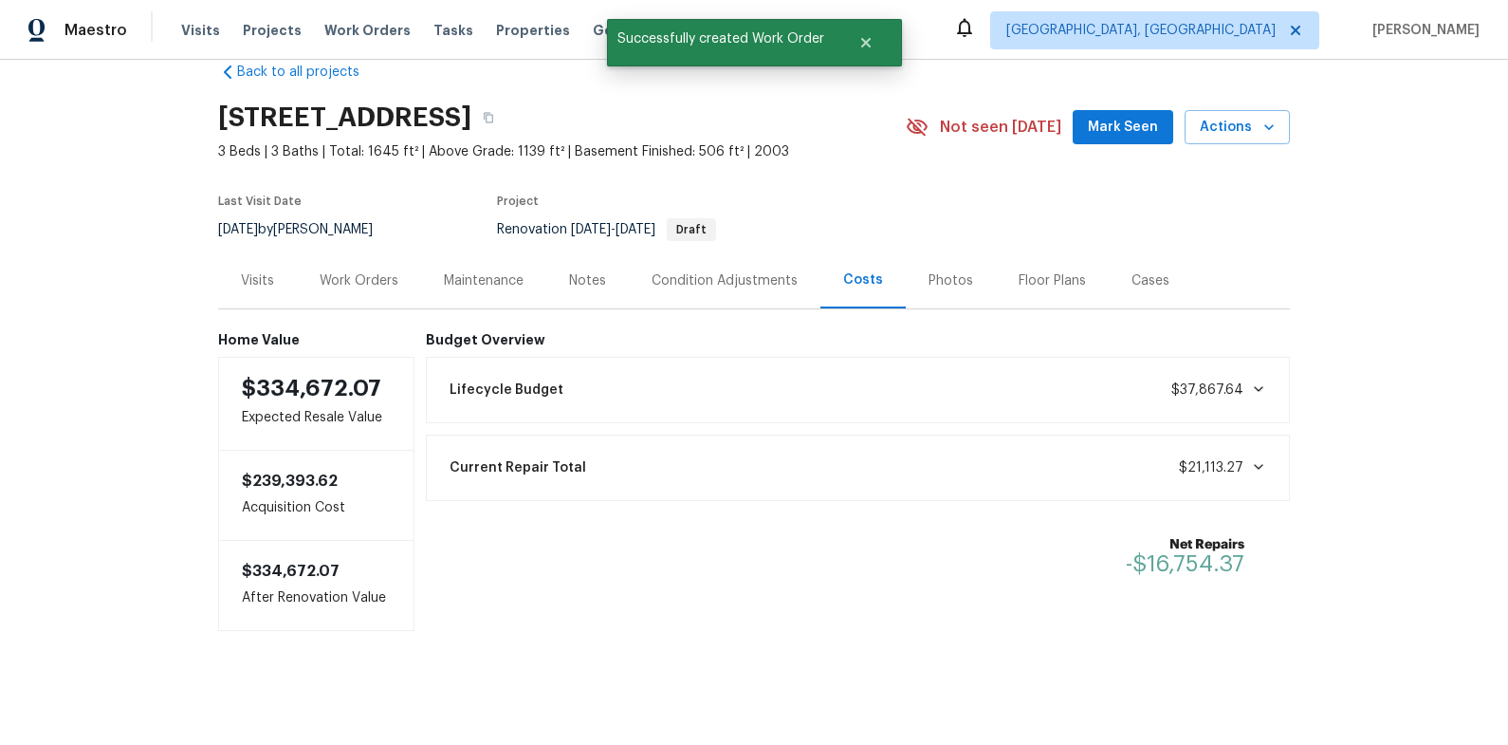
scroll to position [49, 0]
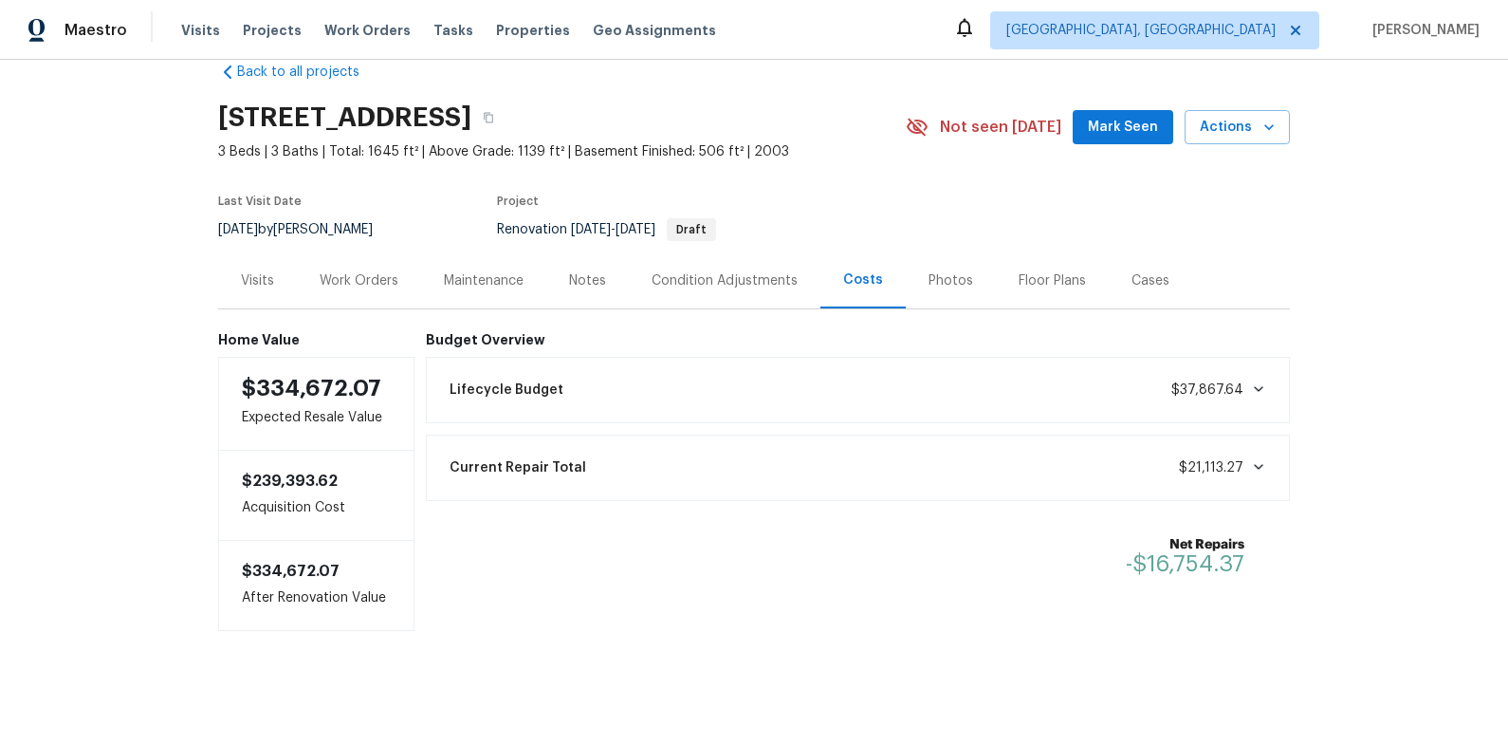
click at [381, 271] on div "Work Orders" at bounding box center [359, 280] width 79 height 19
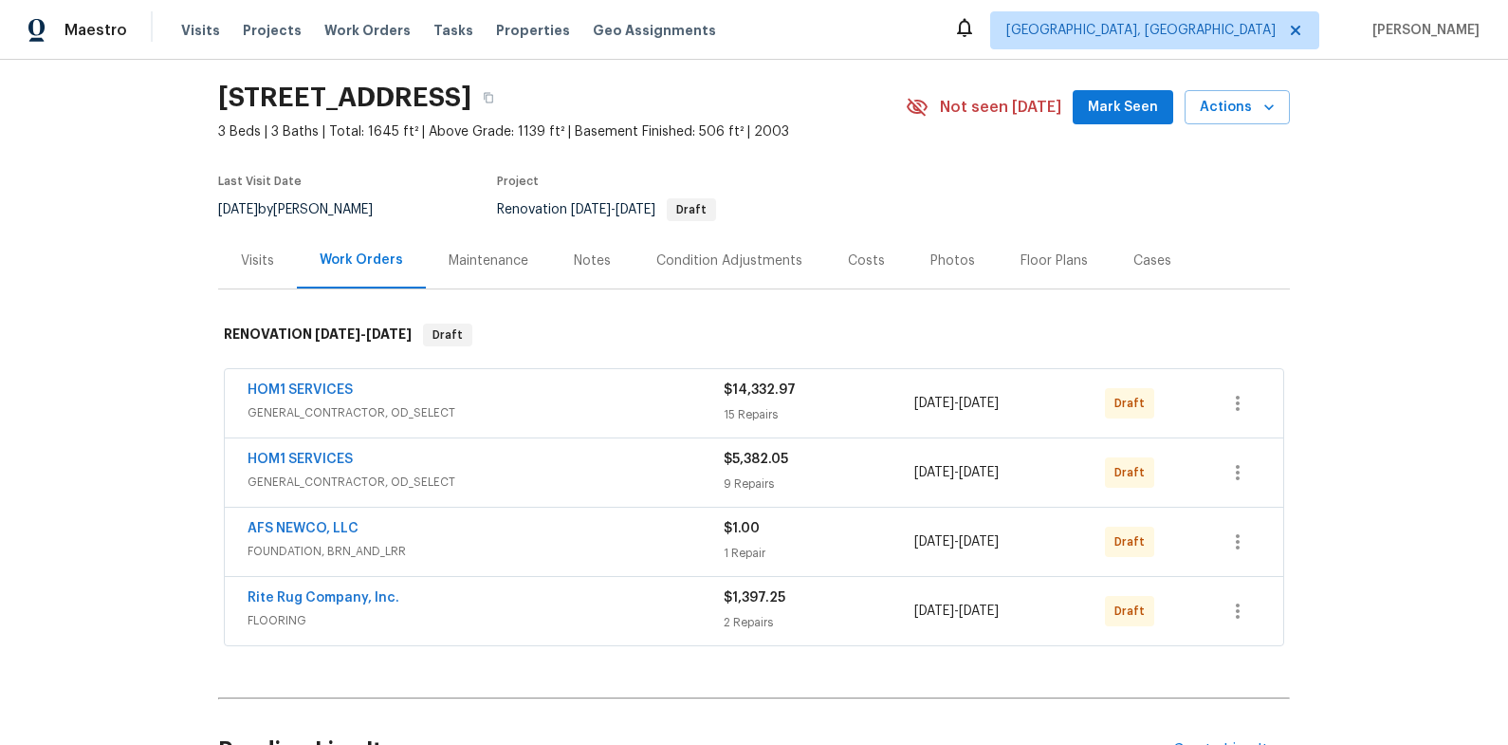
click at [853, 261] on div "Costs" at bounding box center [866, 260] width 37 height 19
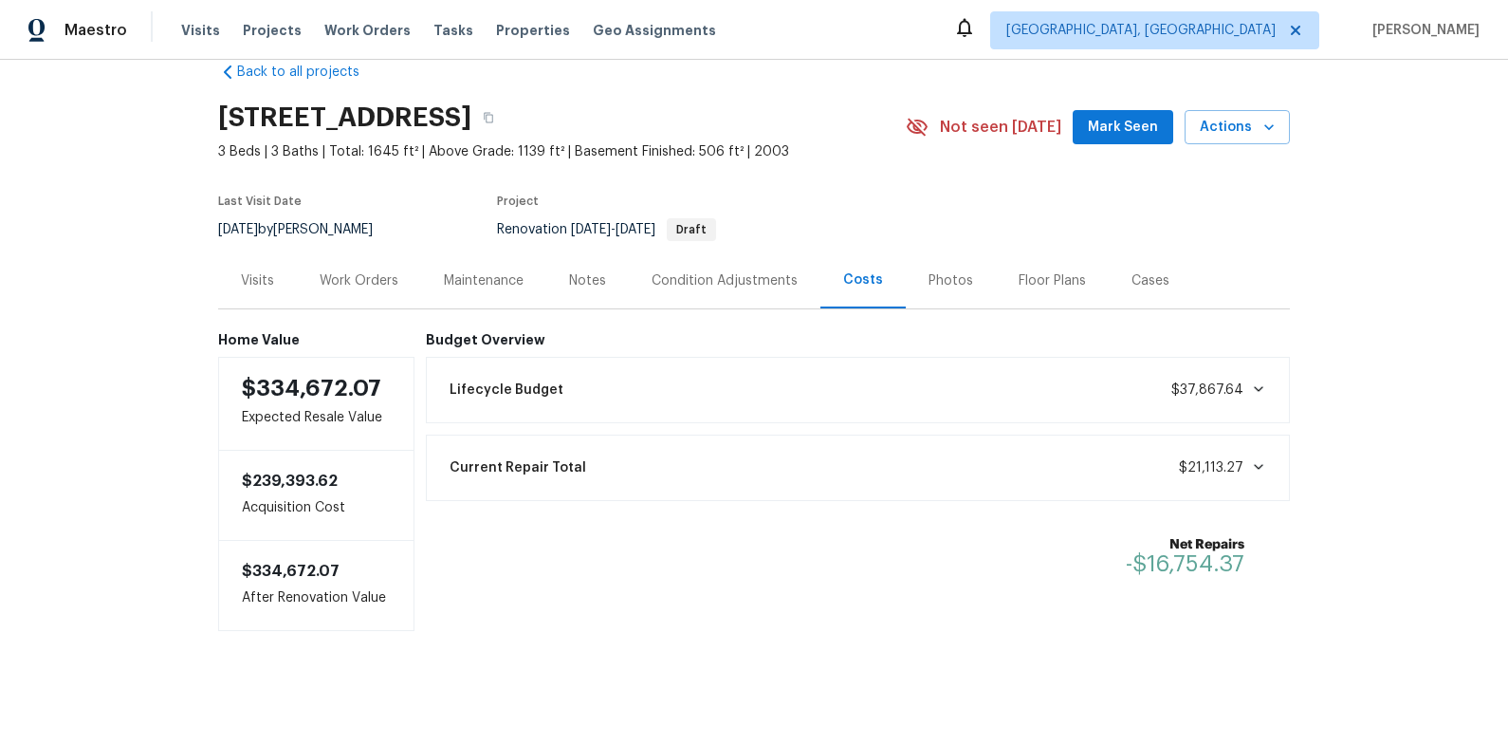
scroll to position [46, 0]
click at [374, 271] on div "Work Orders" at bounding box center [359, 280] width 79 height 19
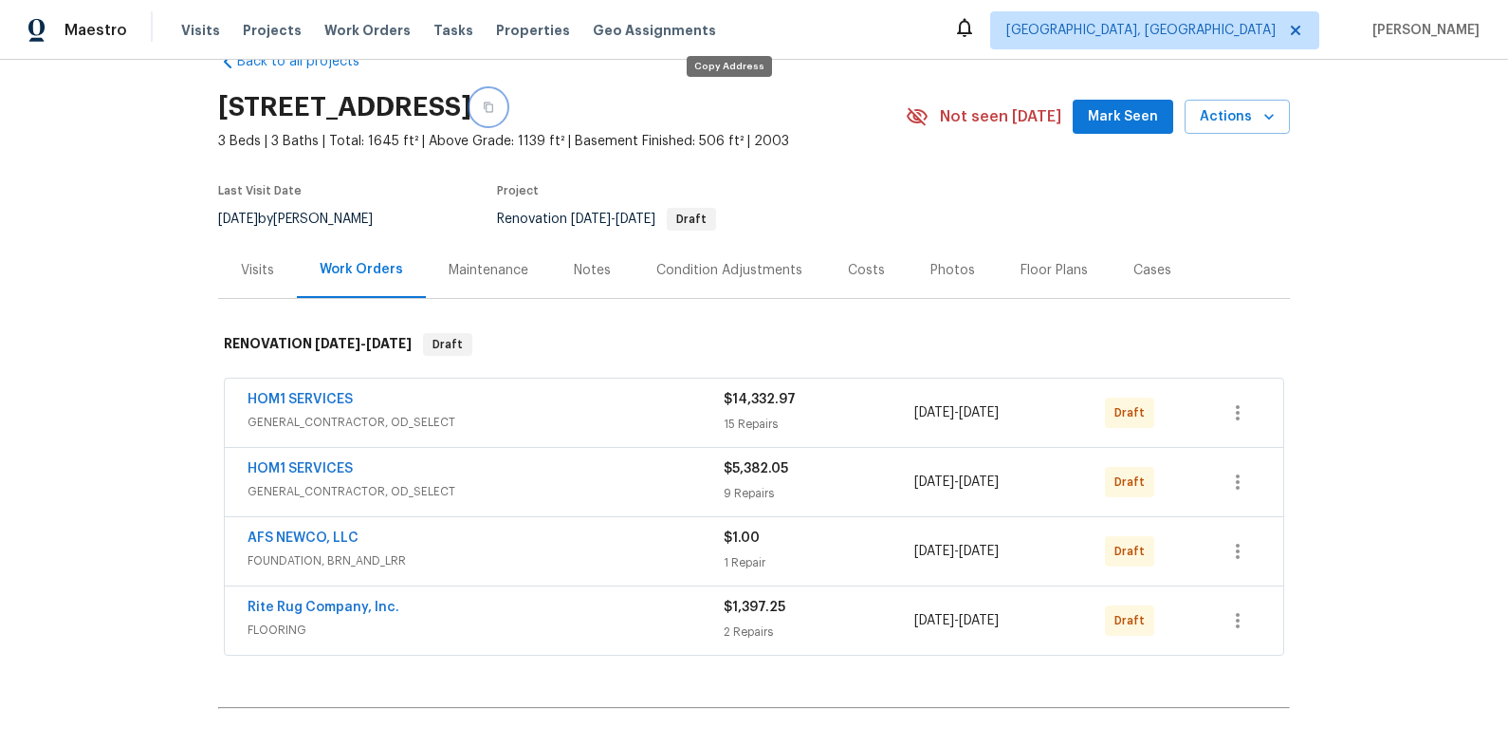
click at [506, 113] on button "button" at bounding box center [488, 107] width 34 height 34
click at [877, 269] on div "Costs" at bounding box center [866, 270] width 83 height 56
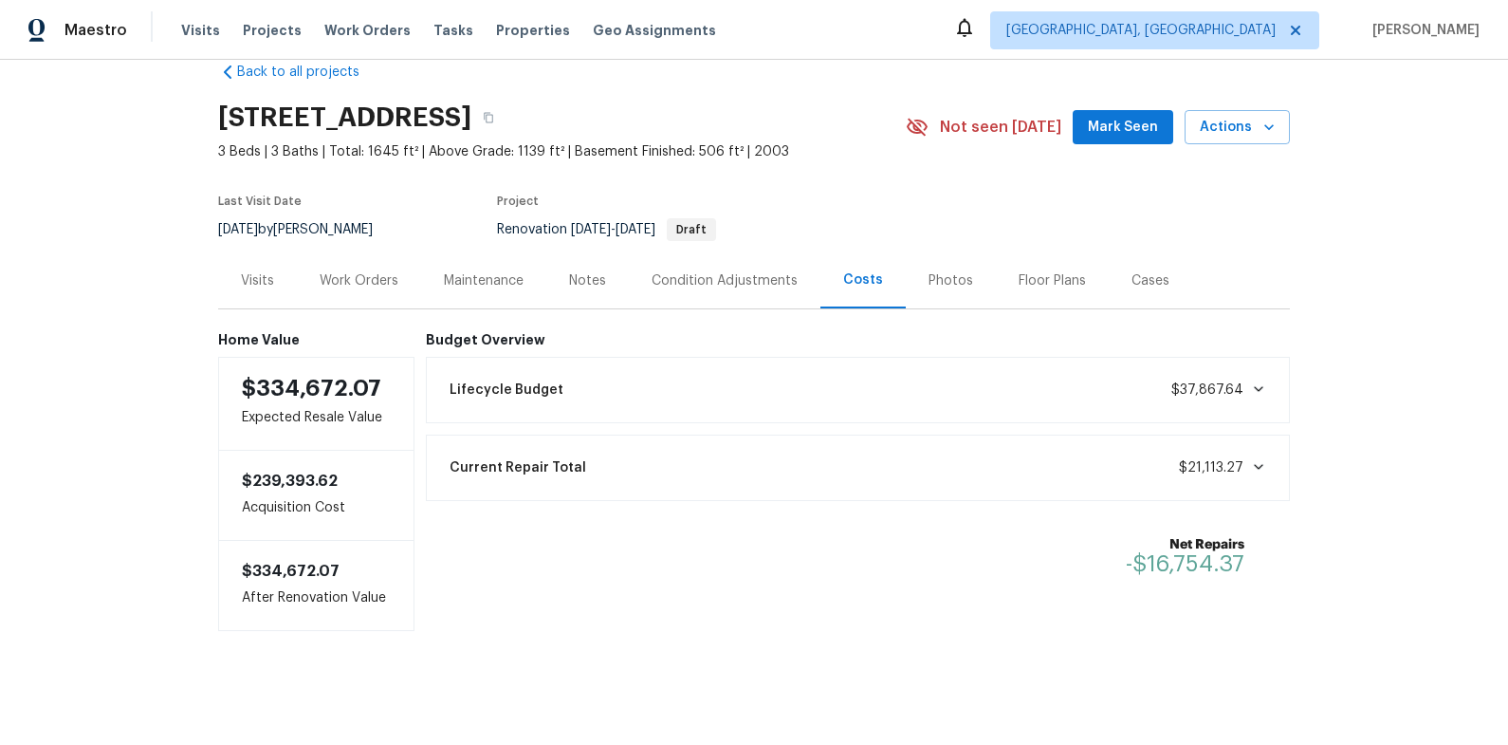
click at [1124, 387] on div "Lifecycle Budget $37,867.64" at bounding box center [858, 390] width 841 height 42
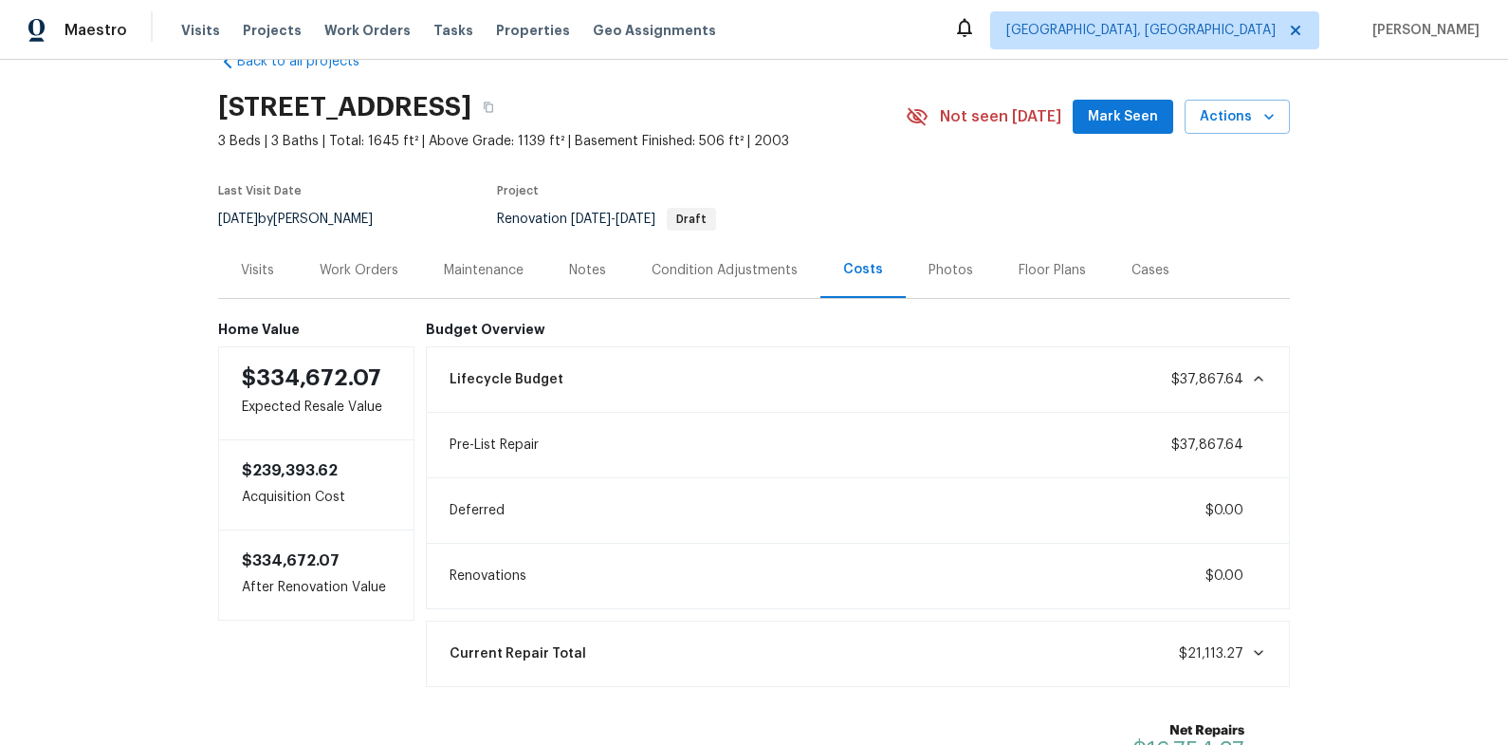
click at [1115, 387] on div "Lifecycle Budget $37,867.64" at bounding box center [858, 380] width 841 height 42
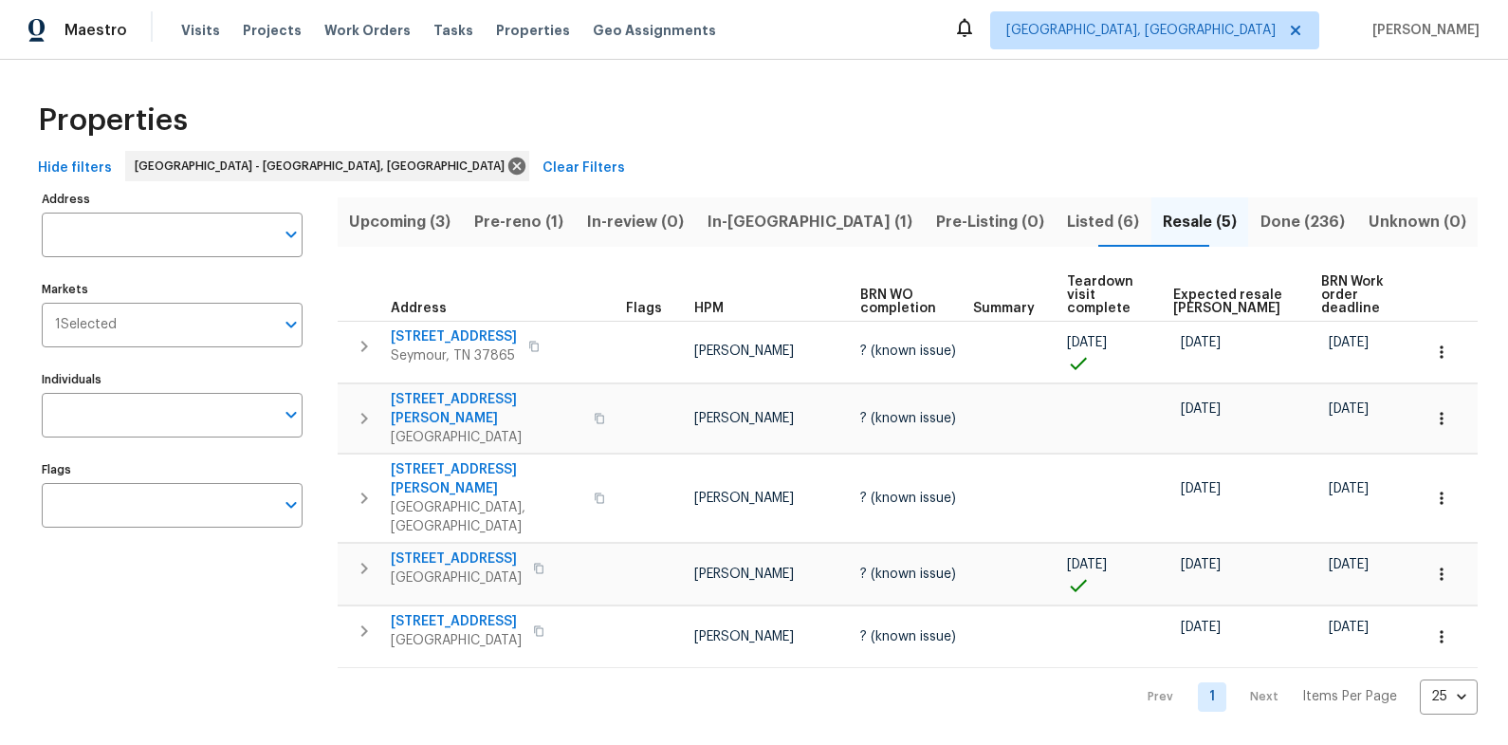
click at [1067, 223] on span "Listed (6)" at bounding box center [1103, 222] width 73 height 27
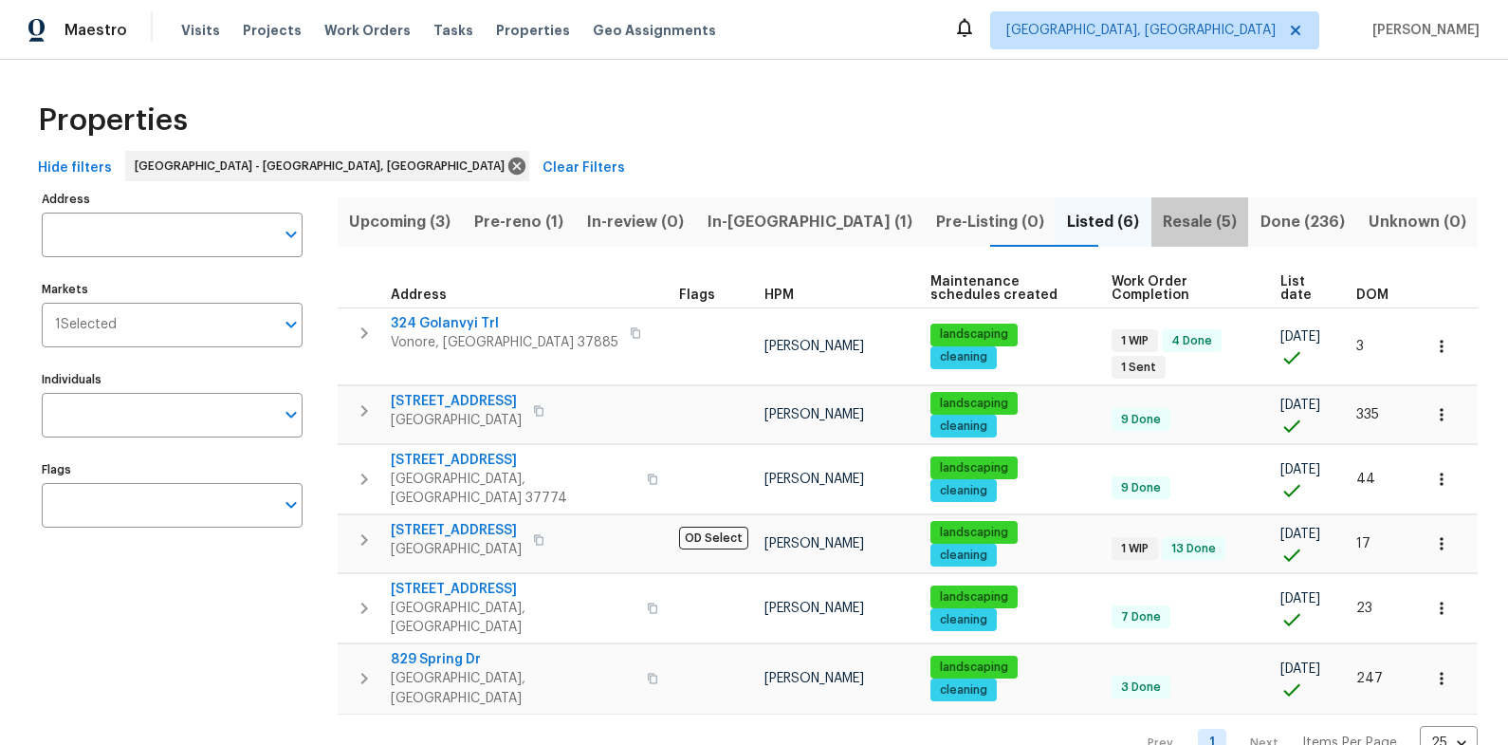
click at [1169, 217] on span "Resale (5)" at bounding box center [1200, 222] width 75 height 27
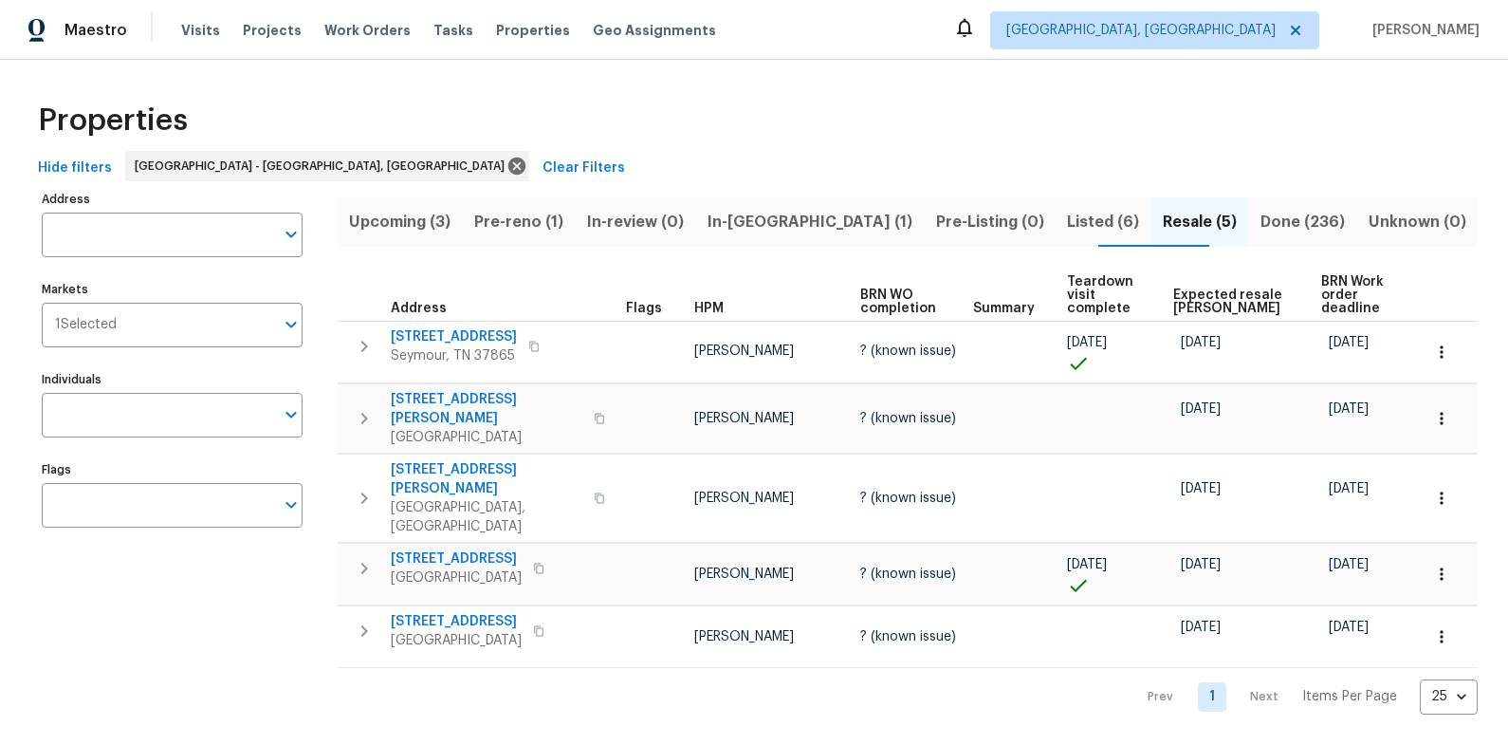
click at [445, 223] on span "Upcoming (3)" at bounding box center [400, 222] width 102 height 27
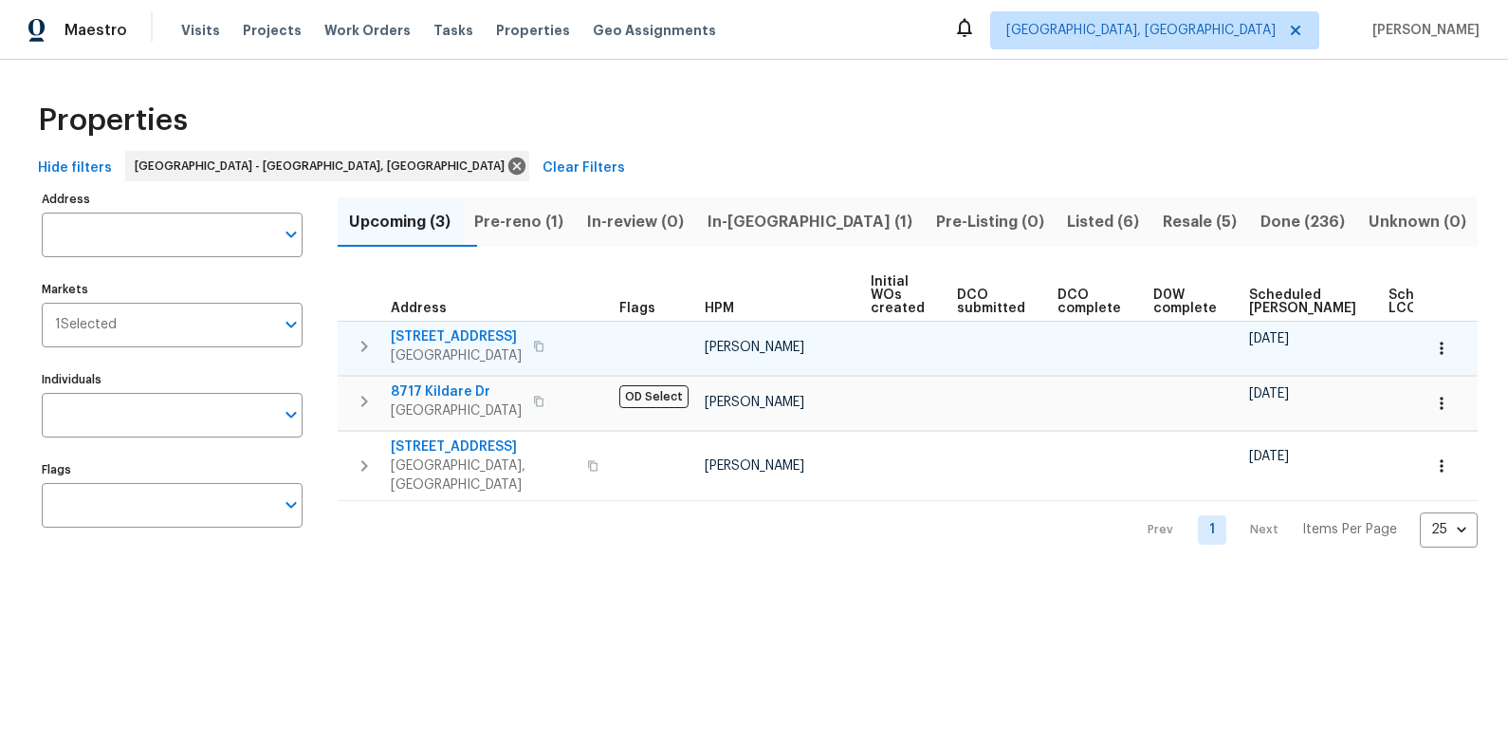
click at [470, 337] on span "1012 Kensington Blvd" at bounding box center [456, 336] width 131 height 19
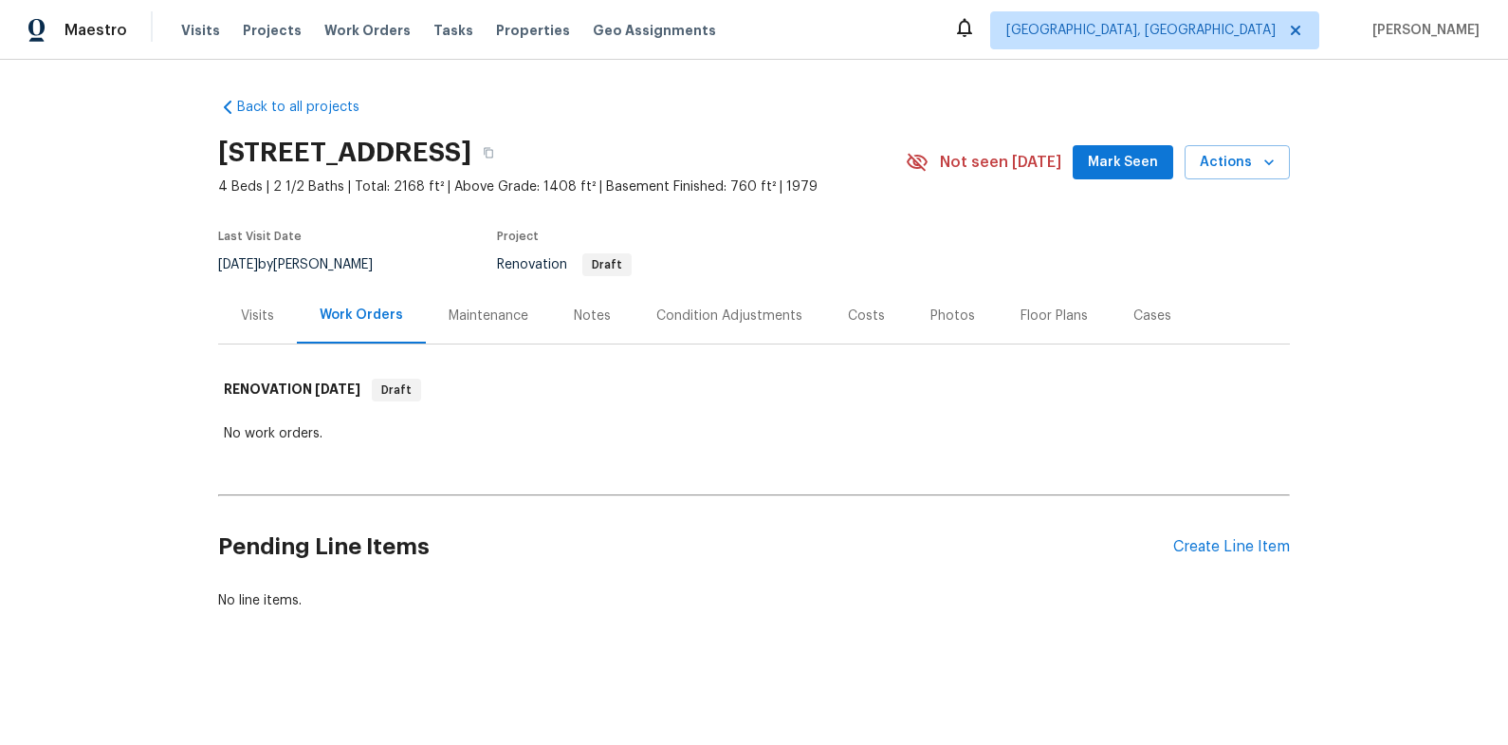
click at [860, 328] on div "Costs" at bounding box center [866, 315] width 83 height 56
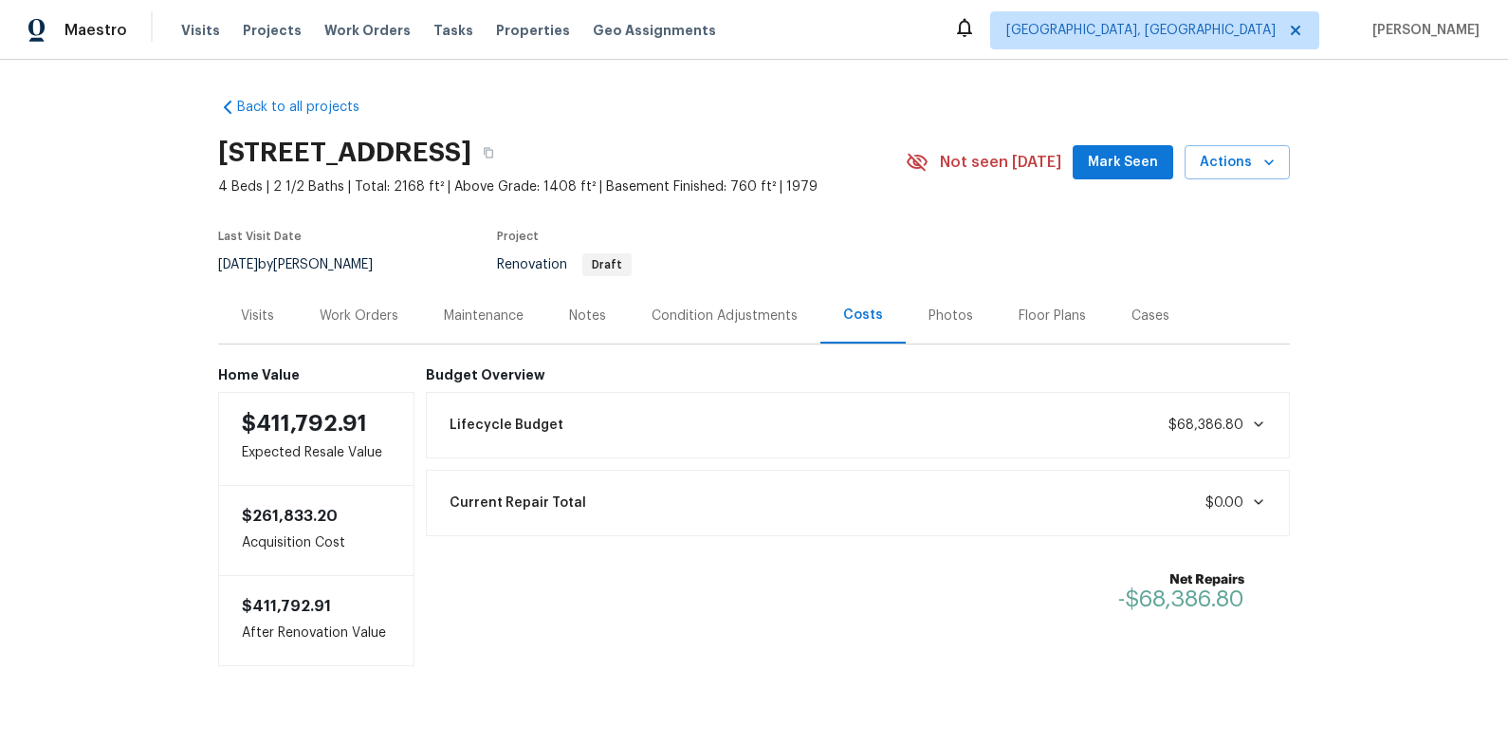
click at [368, 320] on div "Work Orders" at bounding box center [359, 315] width 79 height 19
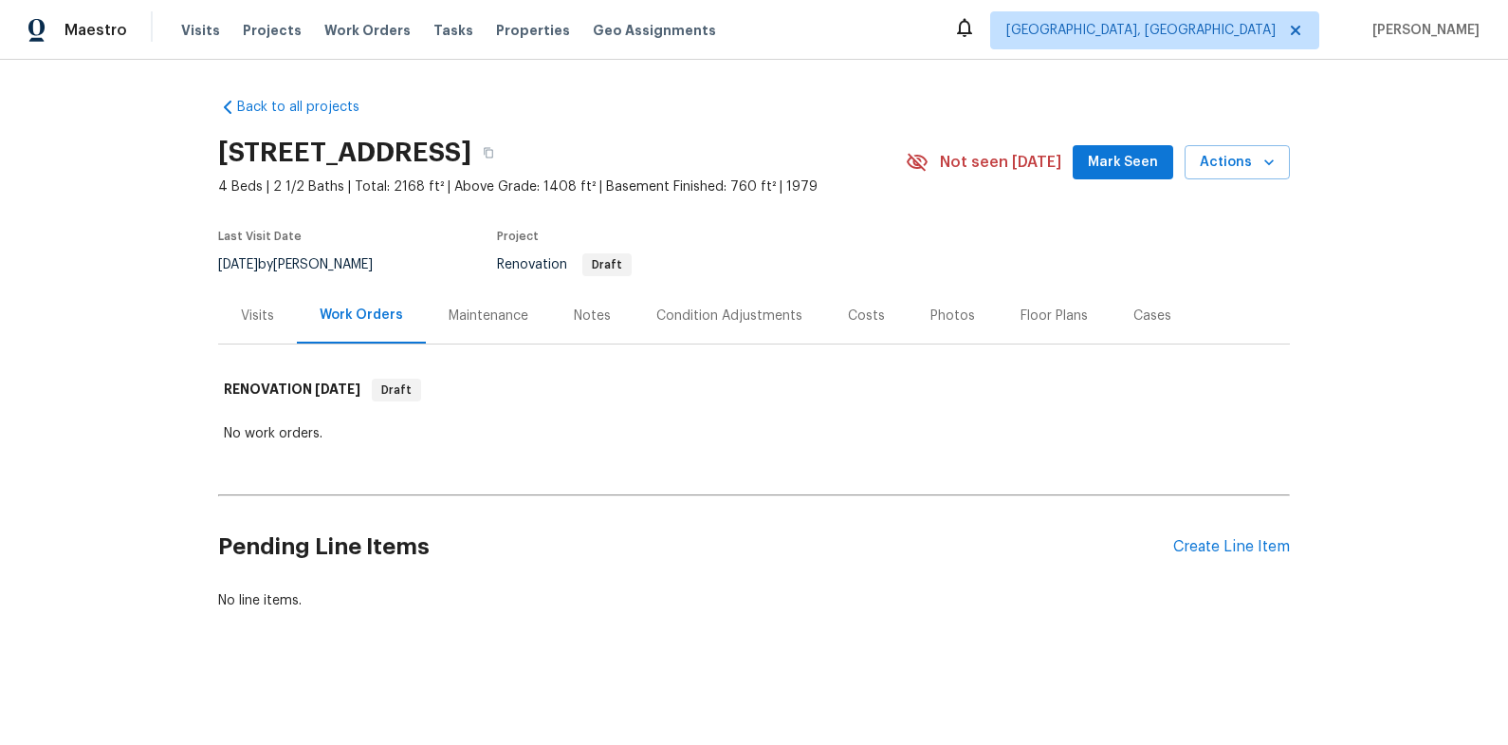
click at [865, 312] on div "Costs" at bounding box center [866, 315] width 37 height 19
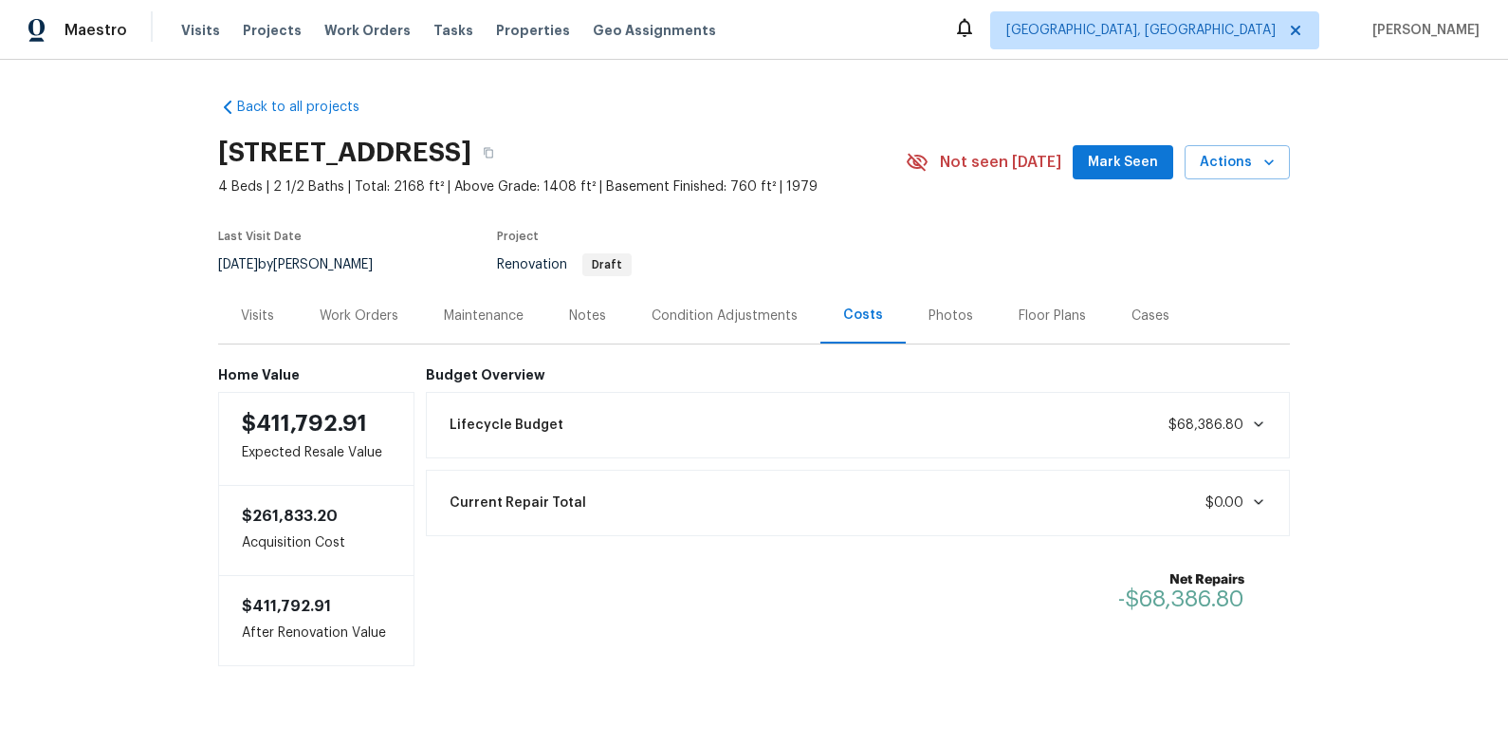
click at [1060, 428] on div "Lifecycle Budget $68,386.80" at bounding box center [858, 425] width 841 height 42
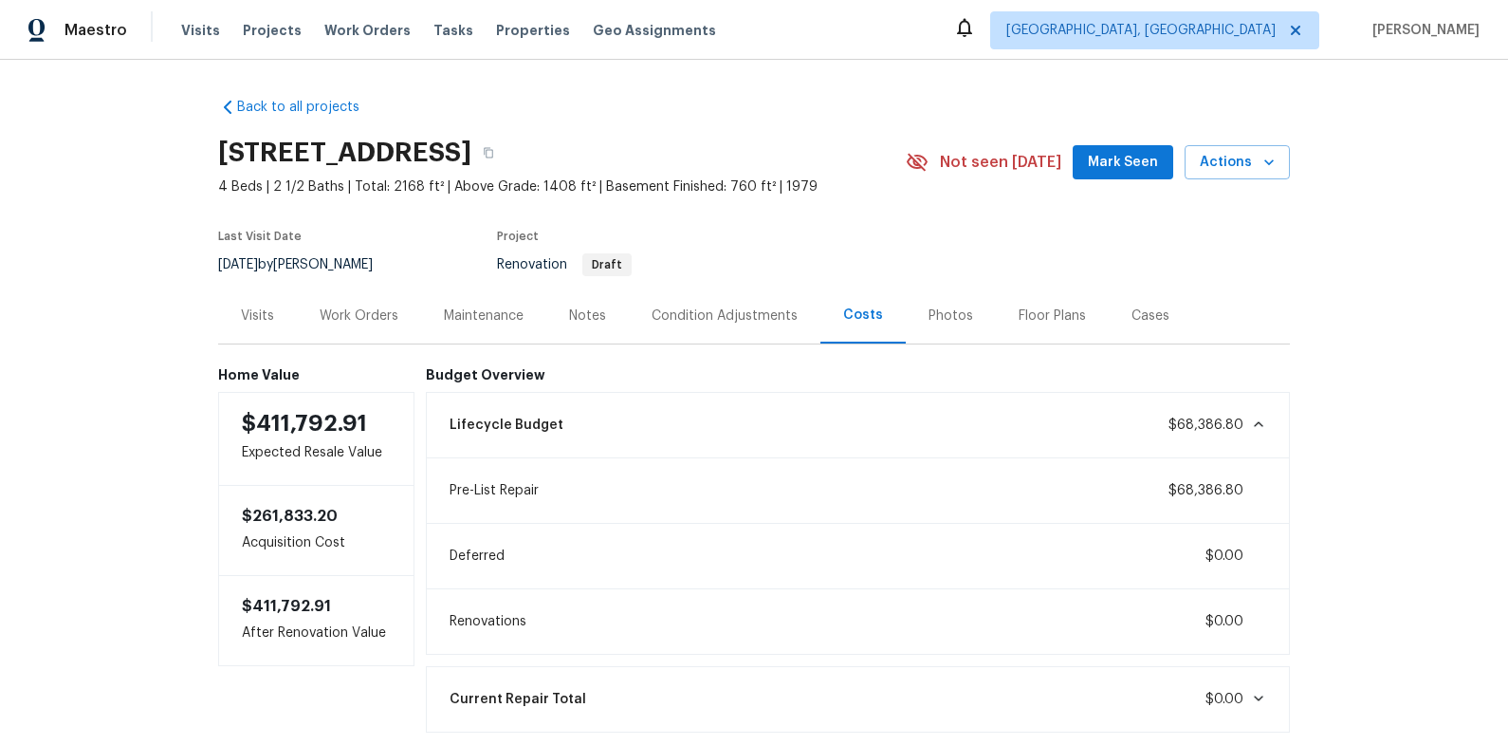
click at [1061, 427] on div "Lifecycle Budget $68,386.80" at bounding box center [858, 425] width 841 height 42
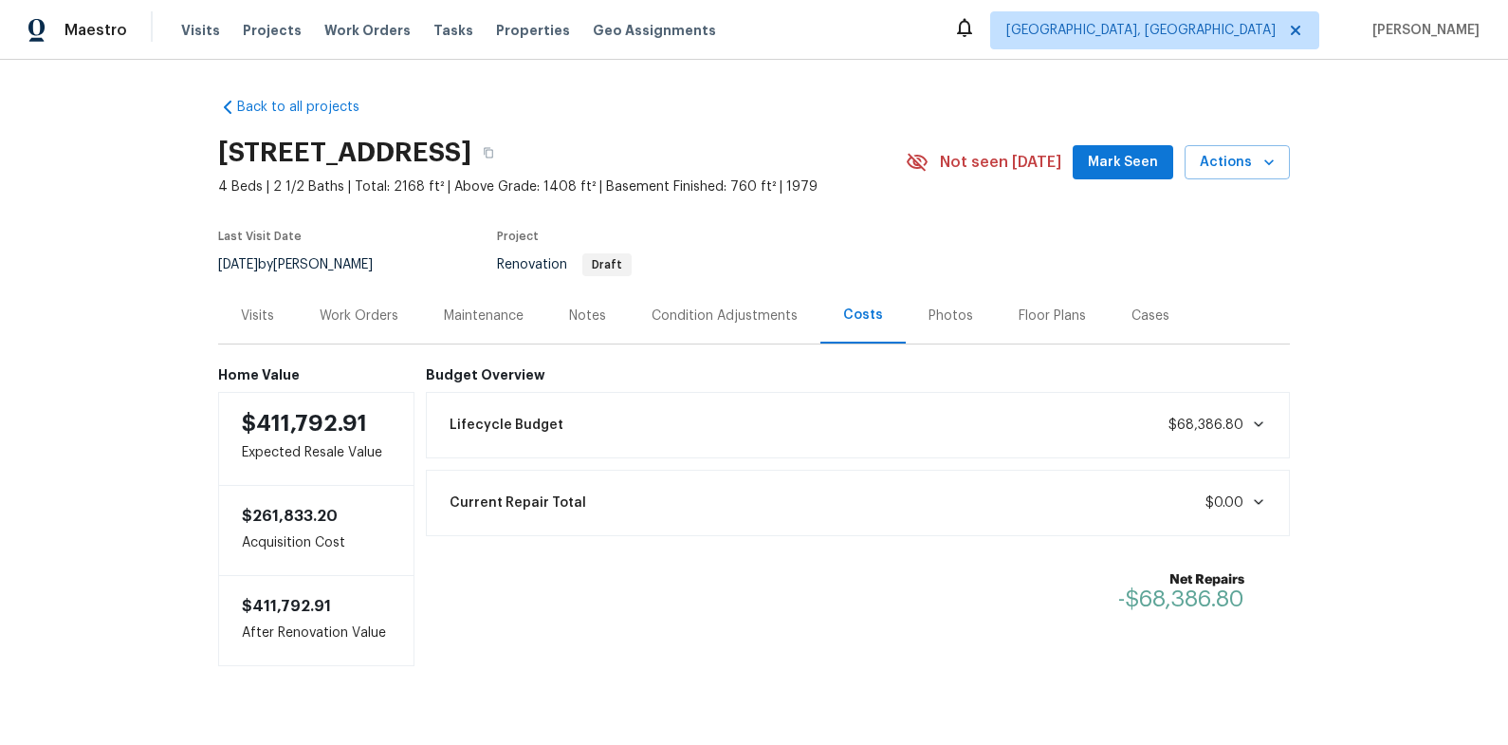
click at [692, 306] on div "Condition Adjustments" at bounding box center [725, 315] width 146 height 19
